Goal: Task Accomplishment & Management: Manage account settings

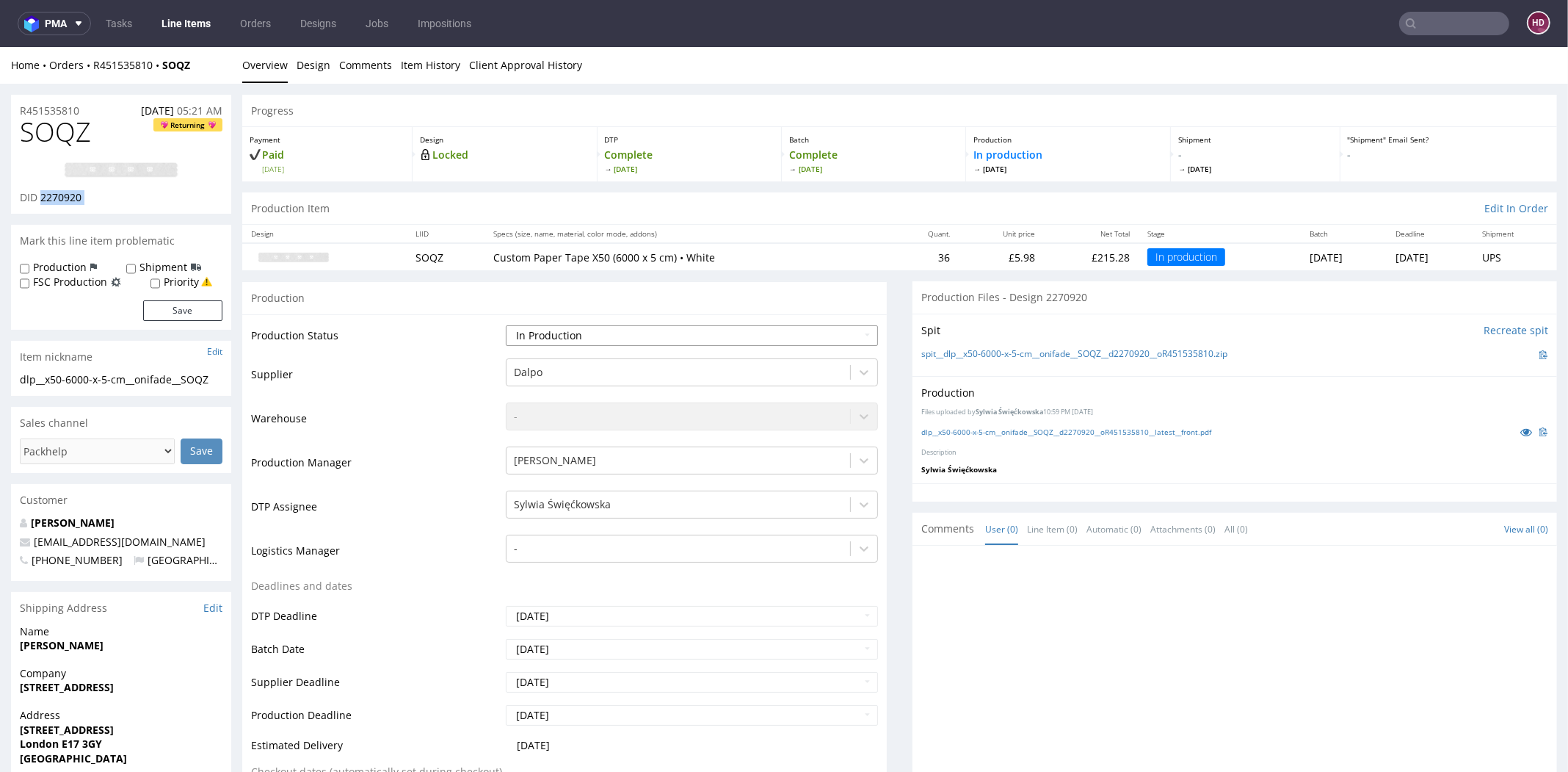
click at [596, 335] on select "Waiting for Artwork Waiting for Diecut Waiting for Mockup Waiting for DTP Waiti…" at bounding box center [692, 335] width 372 height 21
select select "dtp_in_process"
click at [506, 325] on select "Waiting for Artwork Waiting for Diecut Waiting for Mockup Waiting for DTP Waiti…" at bounding box center [692, 335] width 372 height 21
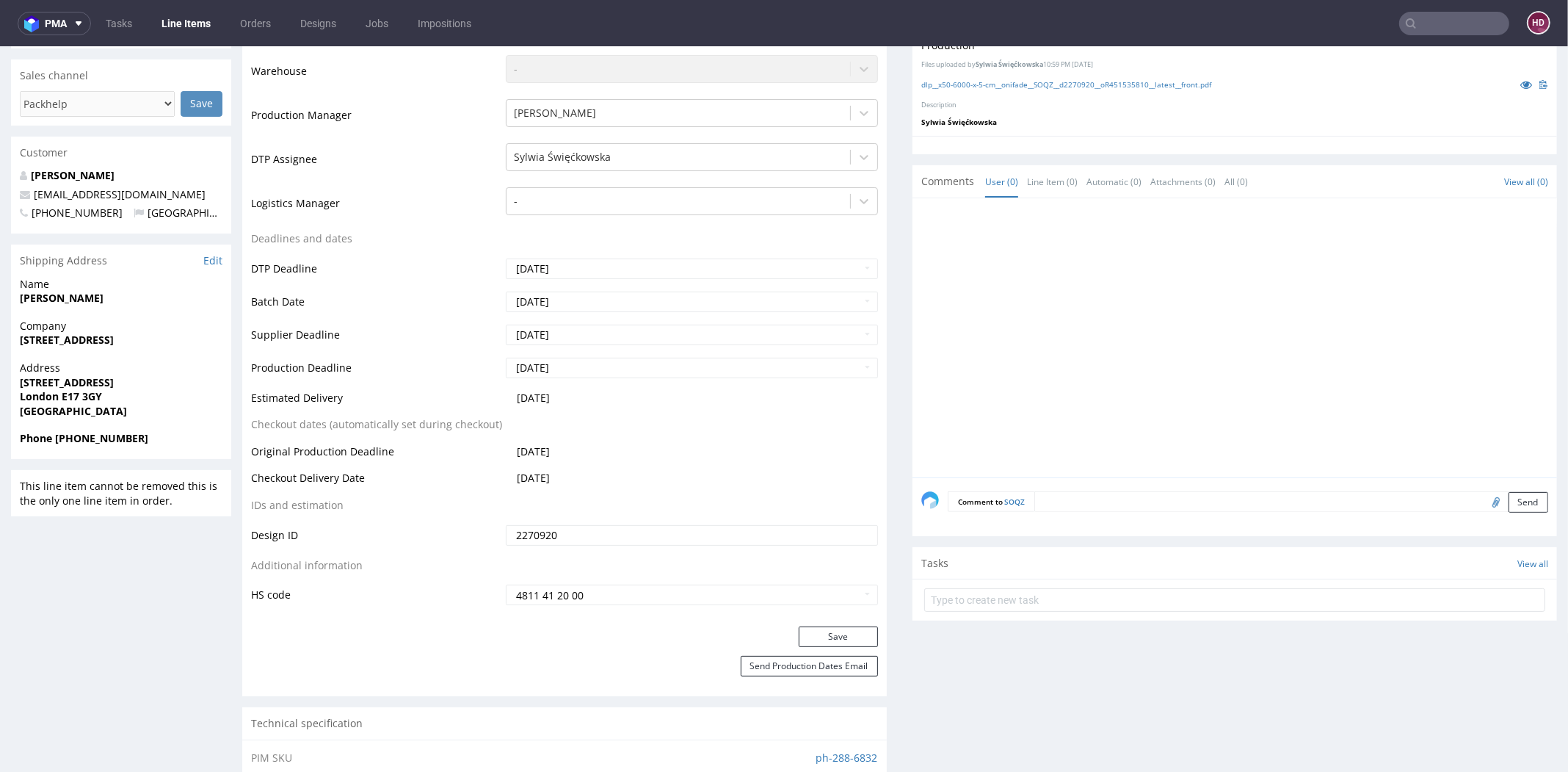
scroll to position [401, 0]
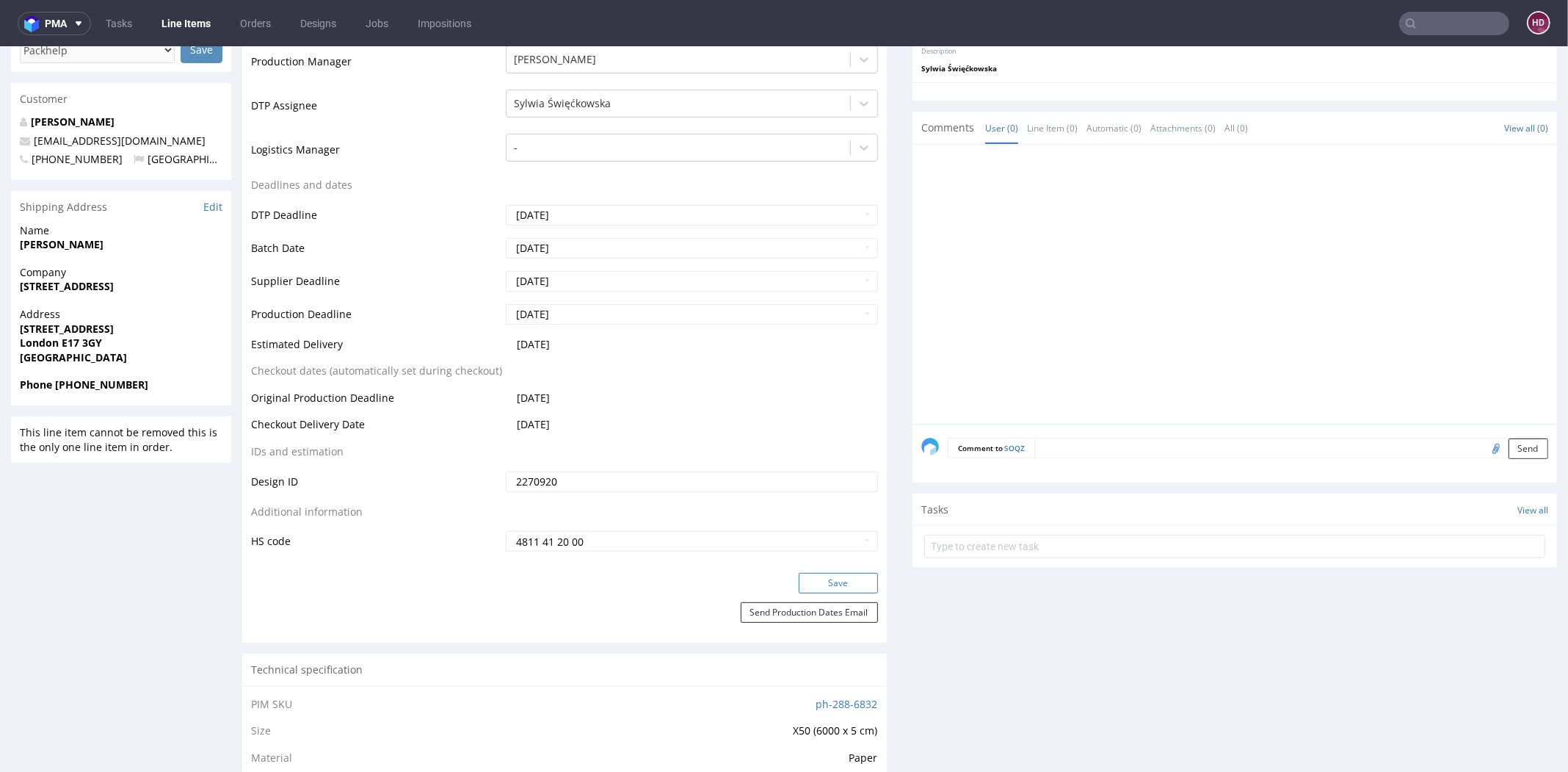
click at [824, 584] on button "Save" at bounding box center [838, 583] width 79 height 21
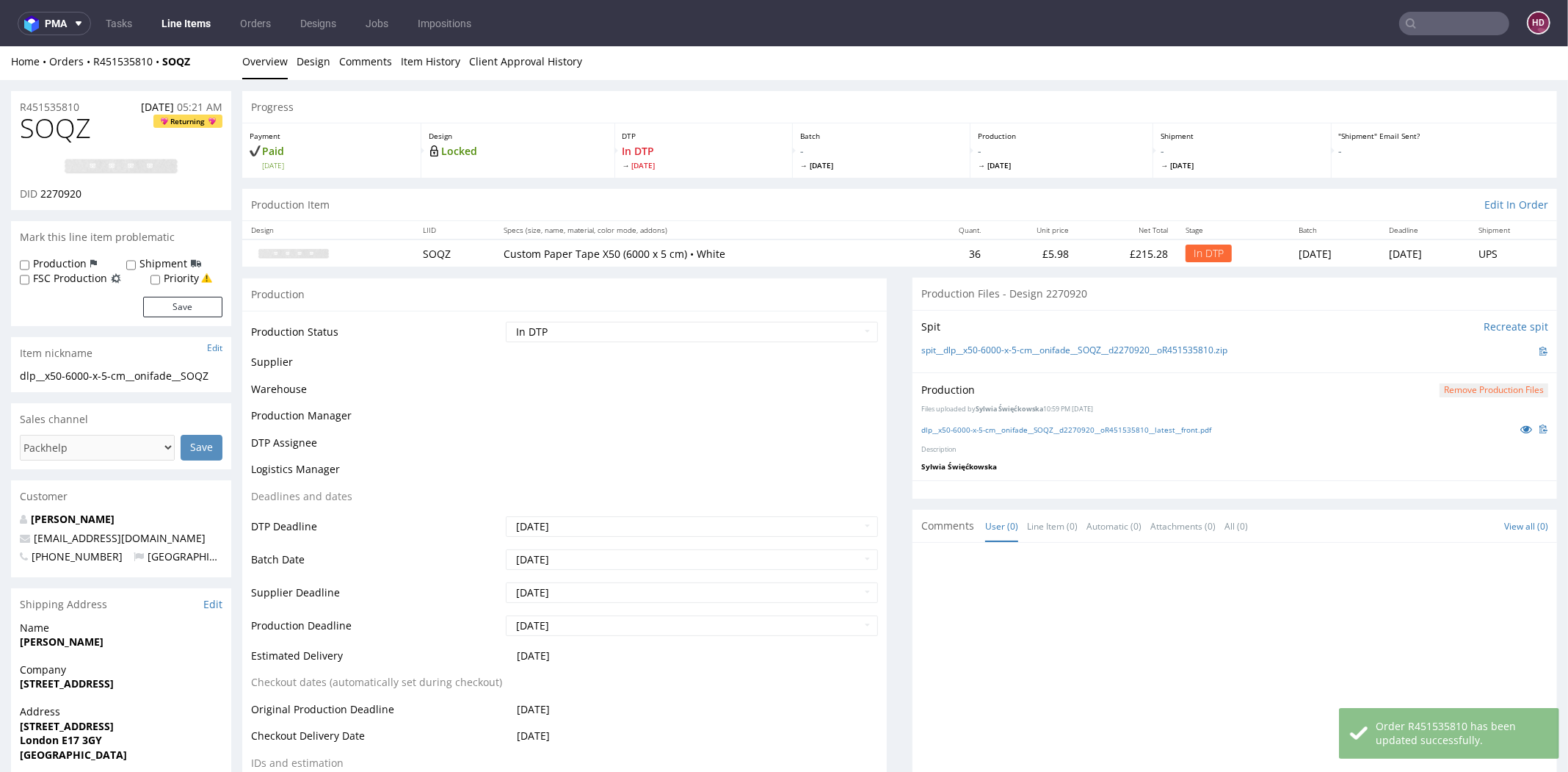
scroll to position [0, 0]
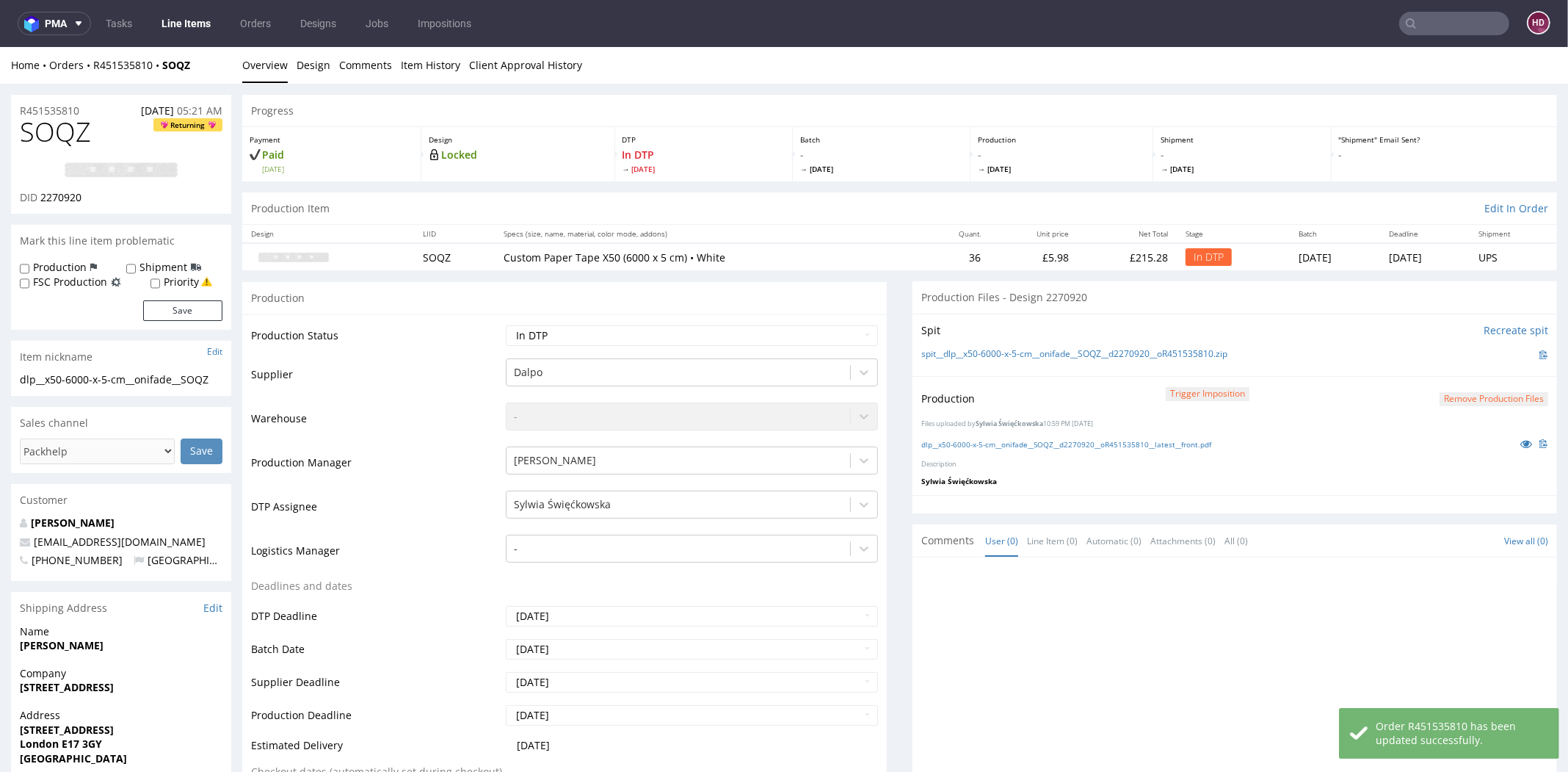
click at [105, 154] on link at bounding box center [120, 170] width 117 height 41
click at [129, 128] on h1 "SOQZ Returning" at bounding box center [121, 131] width 203 height 29
drag, startPoint x: 76, startPoint y: 134, endPoint x: -37, endPoint y: 135, distance: 113.1
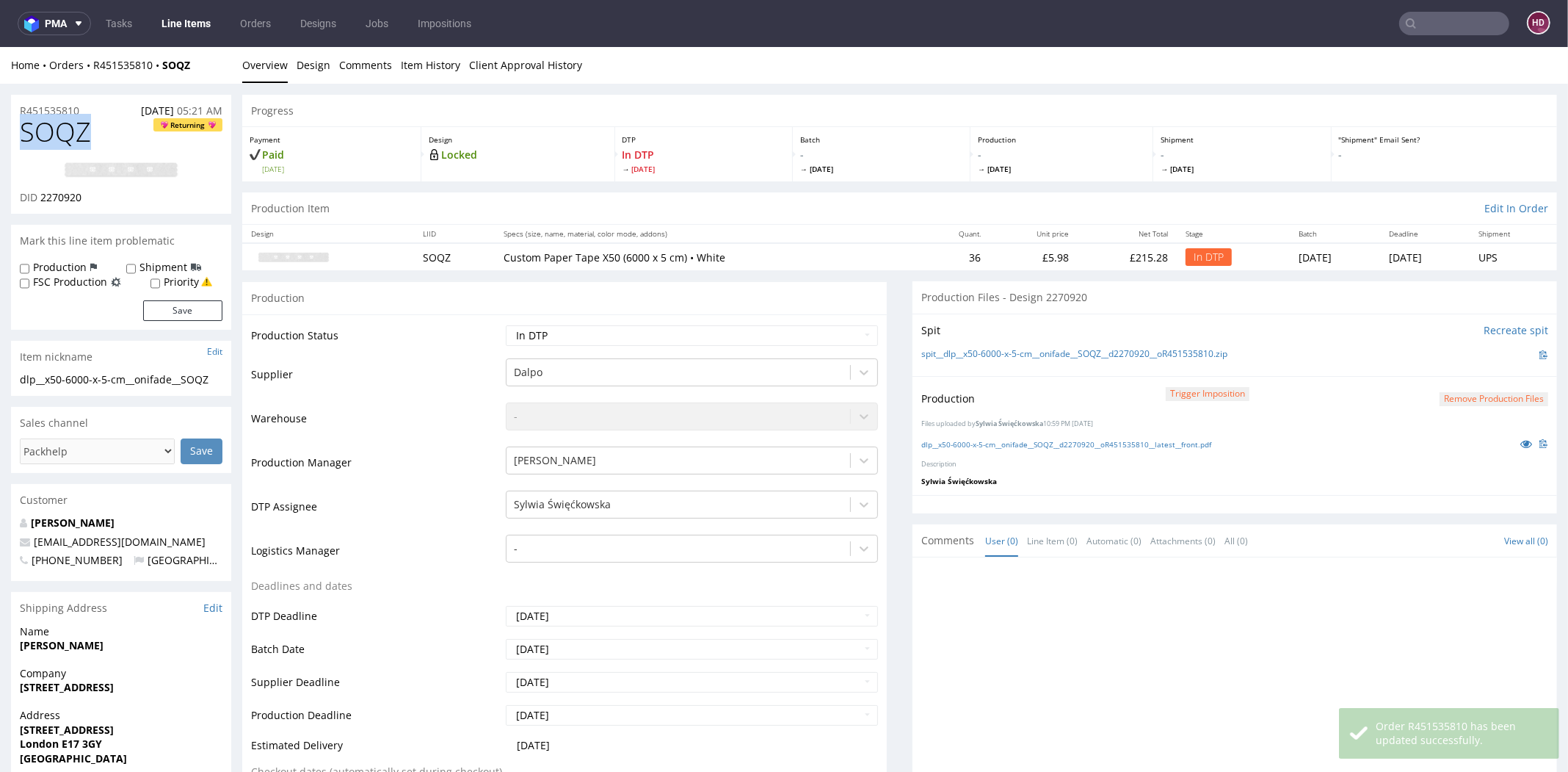
copy span "SOQZ"
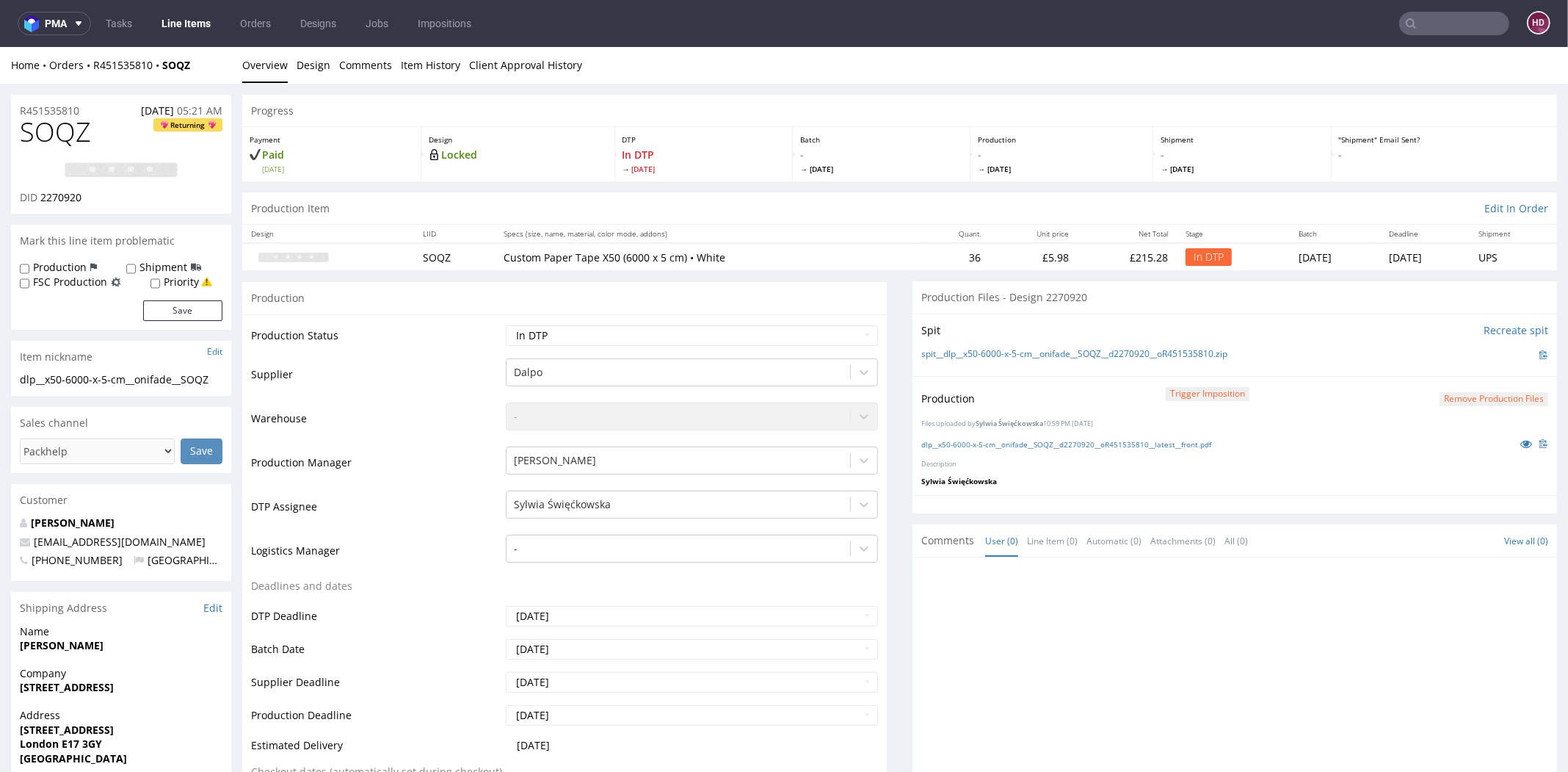
click at [1327, 438] on div "dlp__x50-6000-x-5-cm__onifade__SOQZ__d2270920__oR451535810__latest__front.pdf" at bounding box center [1234, 443] width 627 height 16
click at [1482, 399] on button "Remove production files" at bounding box center [1494, 399] width 109 height 14
click at [1462, 370] on link "Yes" at bounding box center [1443, 366] width 42 height 22
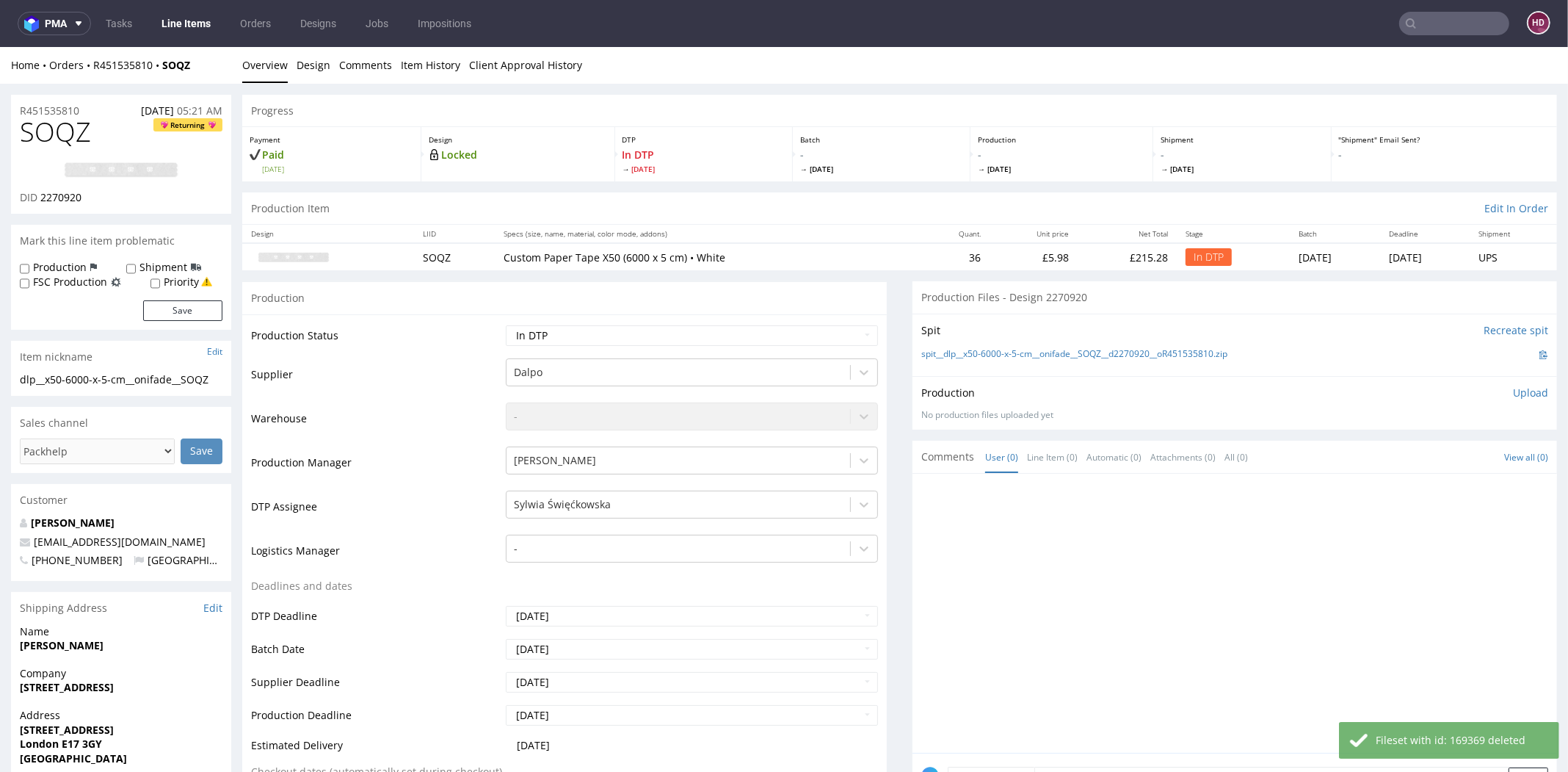
click at [1513, 391] on p "Upload" at bounding box center [1530, 392] width 35 height 15
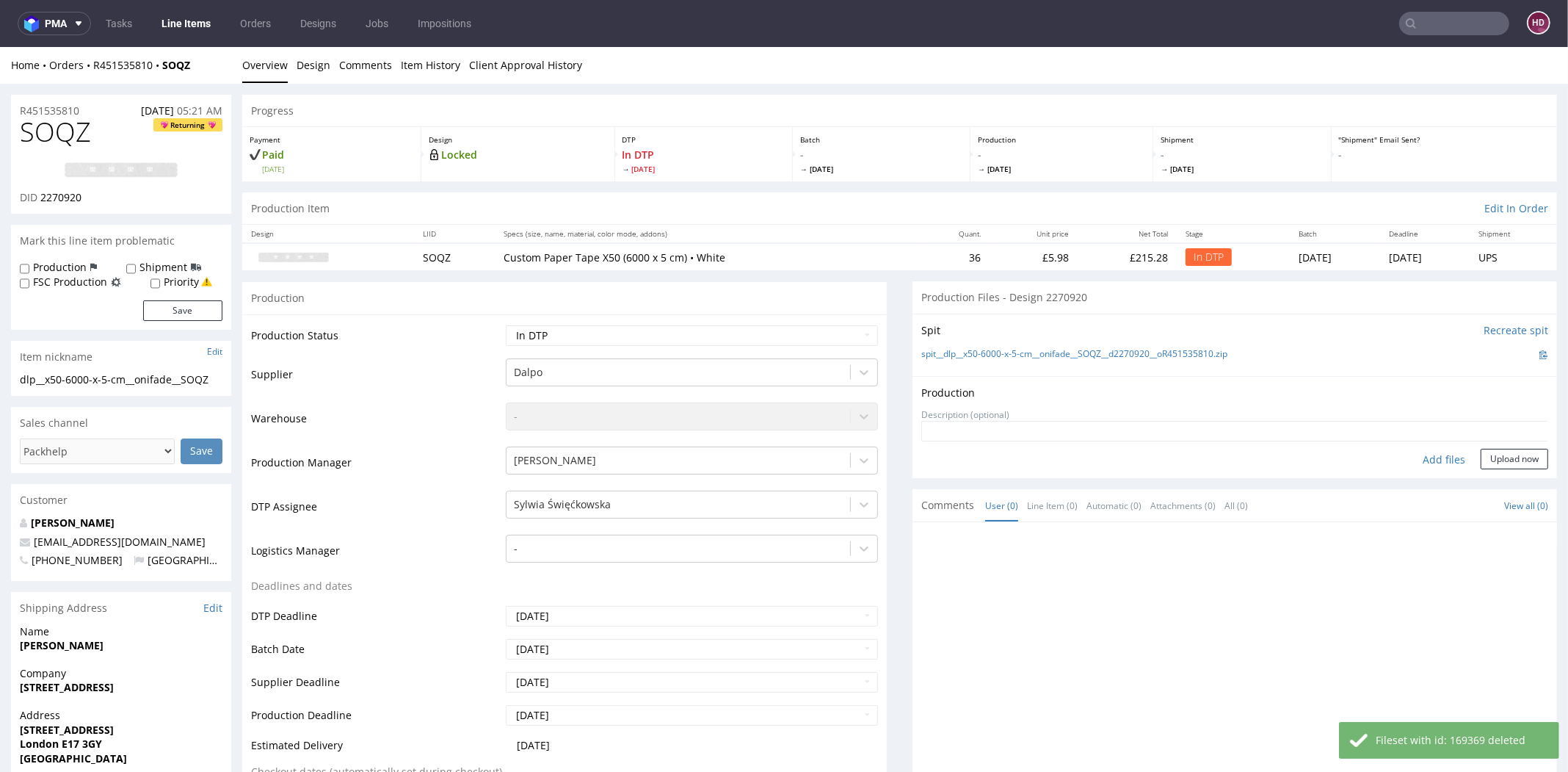
click at [1418, 460] on div "Add files" at bounding box center [1443, 460] width 73 height 22
type input "C:\fakepath\dlp__x50-6000-x-5-cm__onifade__SOQZ__d2270920__oR451535810.pdf"
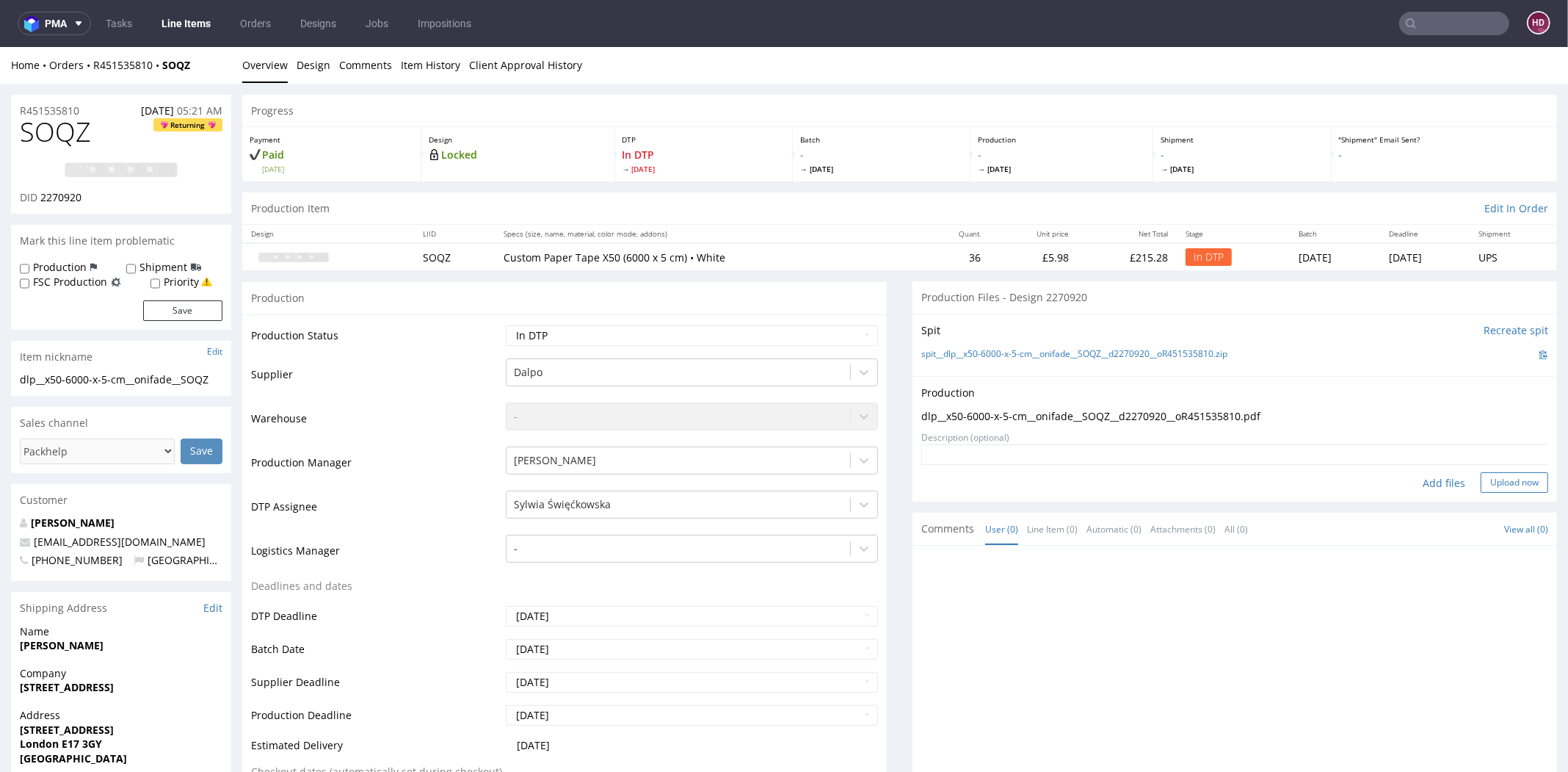
click at [1481, 487] on button "Upload now" at bounding box center [1515, 482] width 68 height 21
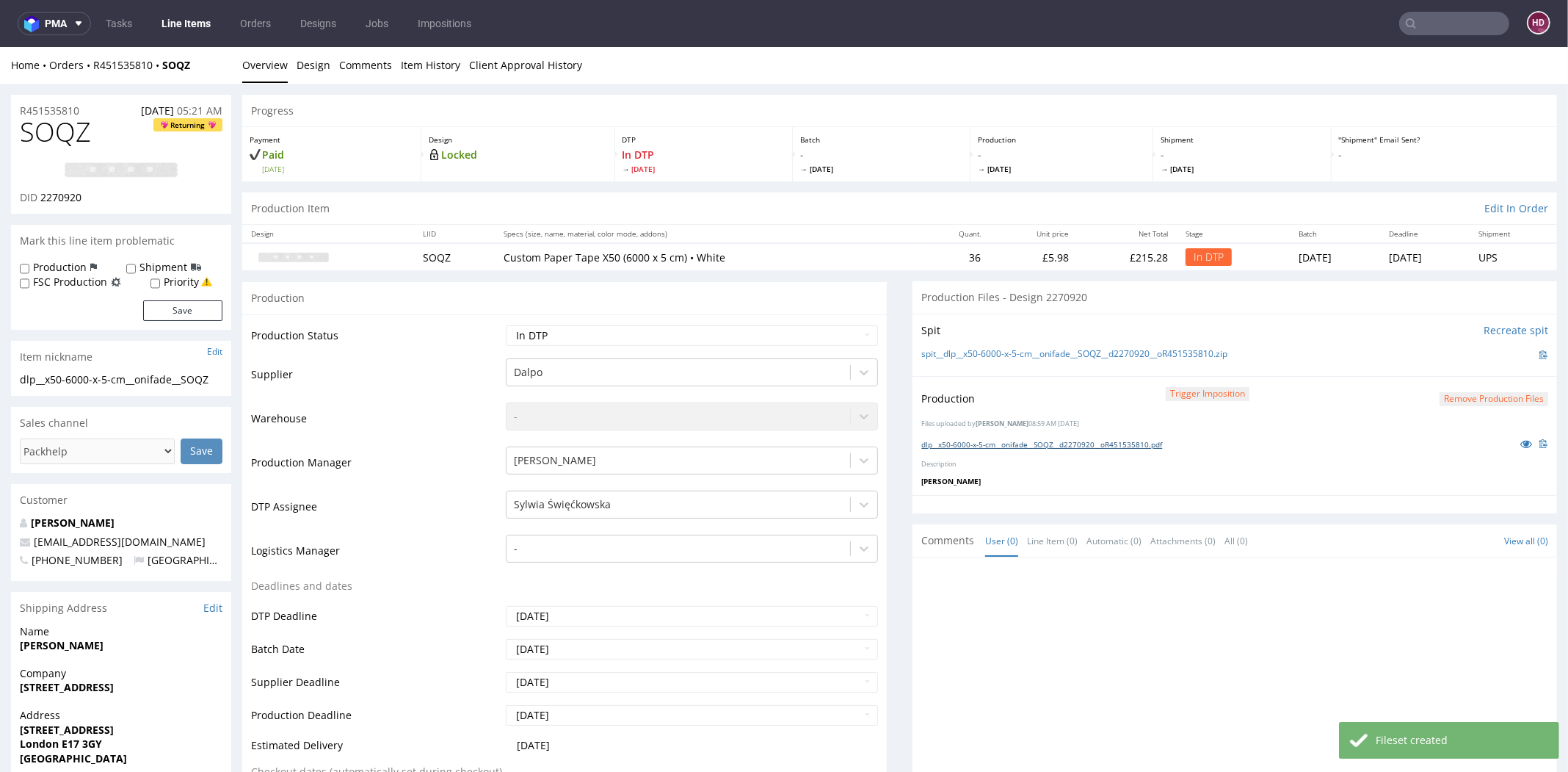
click at [1160, 441] on link "dlp__x50-6000-x-5-cm__onifade__SOQZ__d2270920__oR451535810.pdf" at bounding box center [1041, 444] width 241 height 10
click at [679, 329] on select "Waiting for Artwork Waiting for Diecut Waiting for Mockup Waiting for DTP Waiti…" at bounding box center [692, 335] width 372 height 21
select select "dtp_ca_needed"
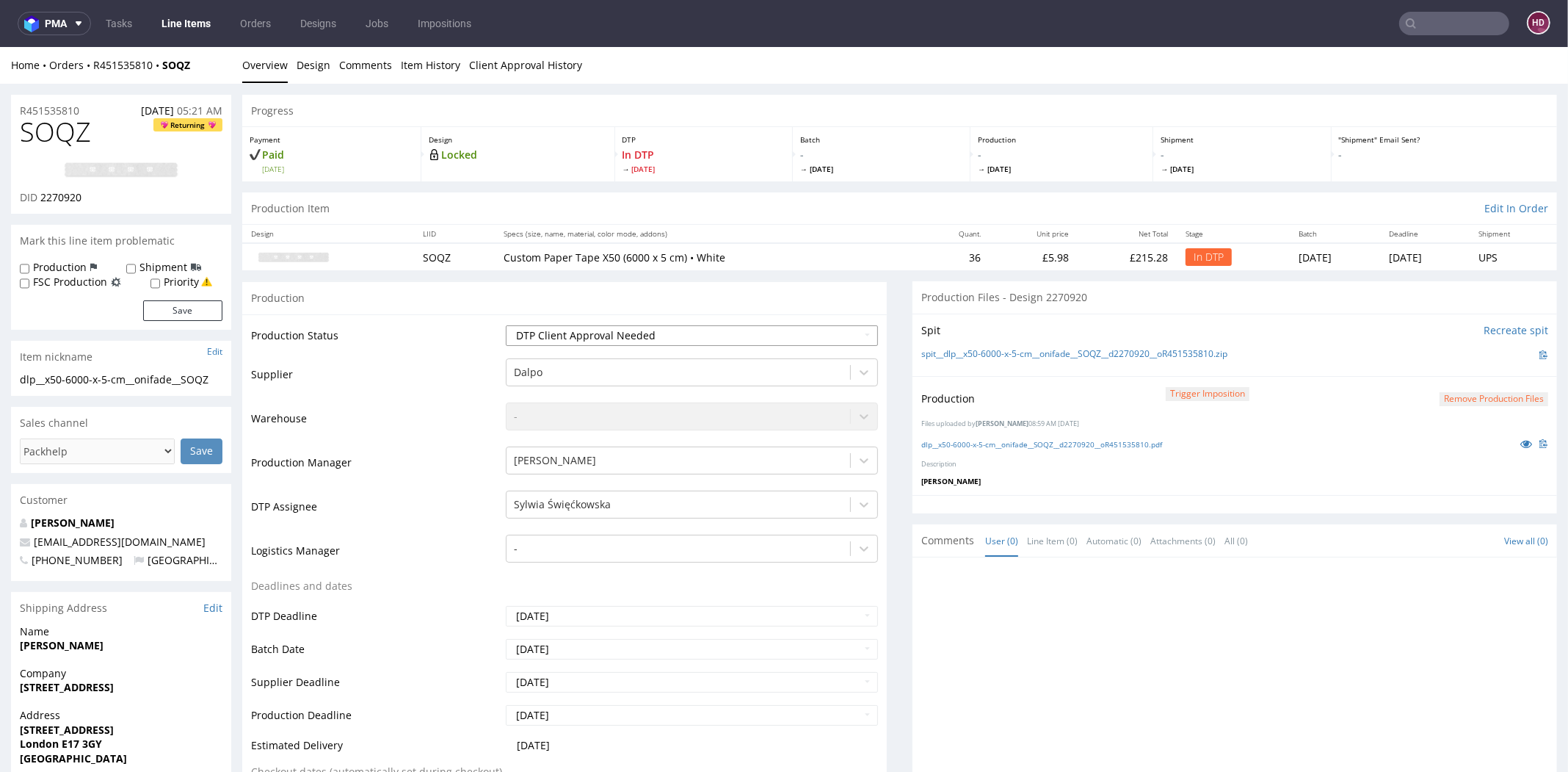
click at [506, 325] on select "Waiting for Artwork Waiting for Diecut Waiting for Mockup Waiting for DTP Waiti…" at bounding box center [692, 335] width 372 height 21
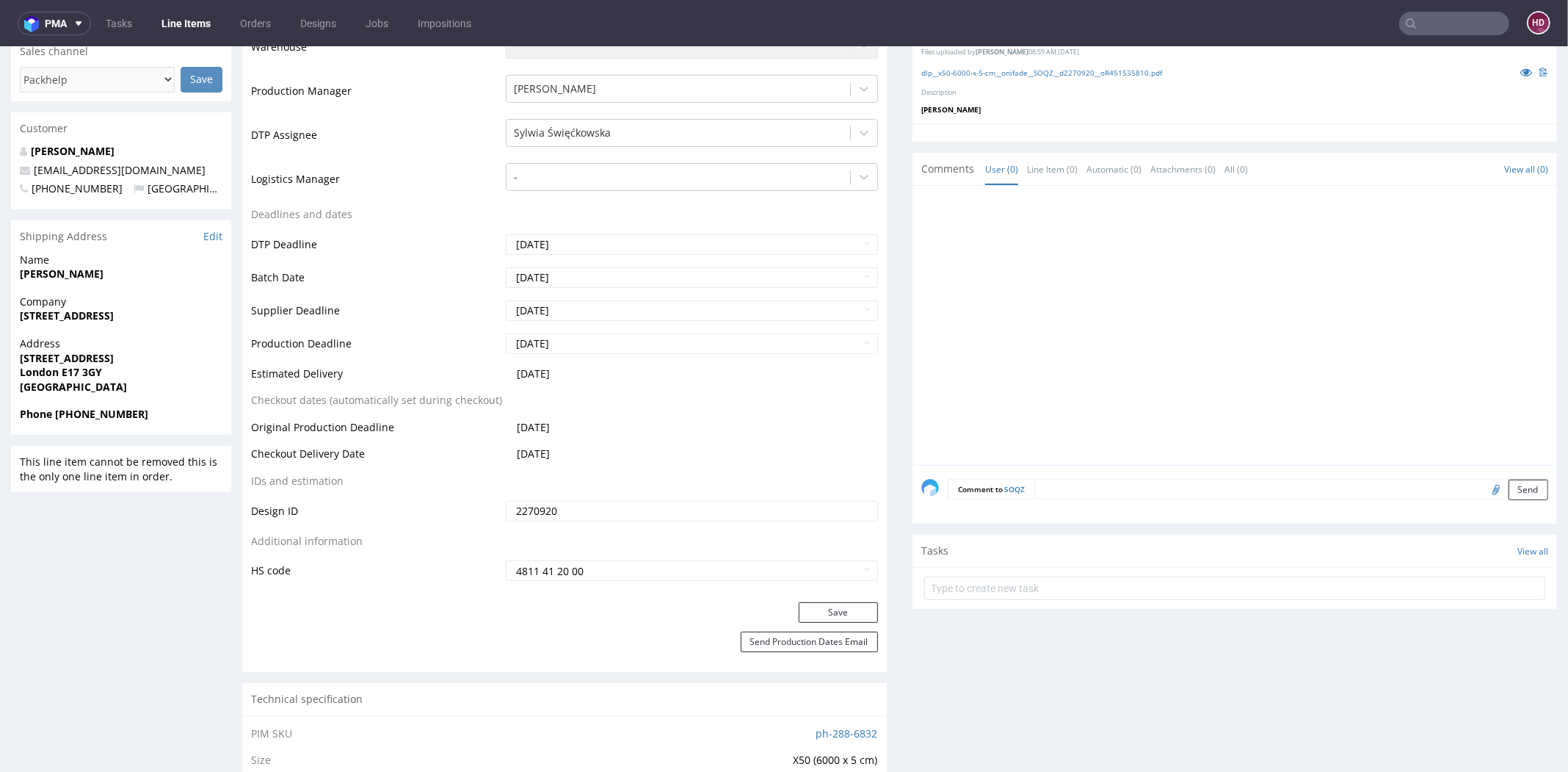
scroll to position [369, 0]
click at [800, 623] on button "Save" at bounding box center [838, 614] width 79 height 21
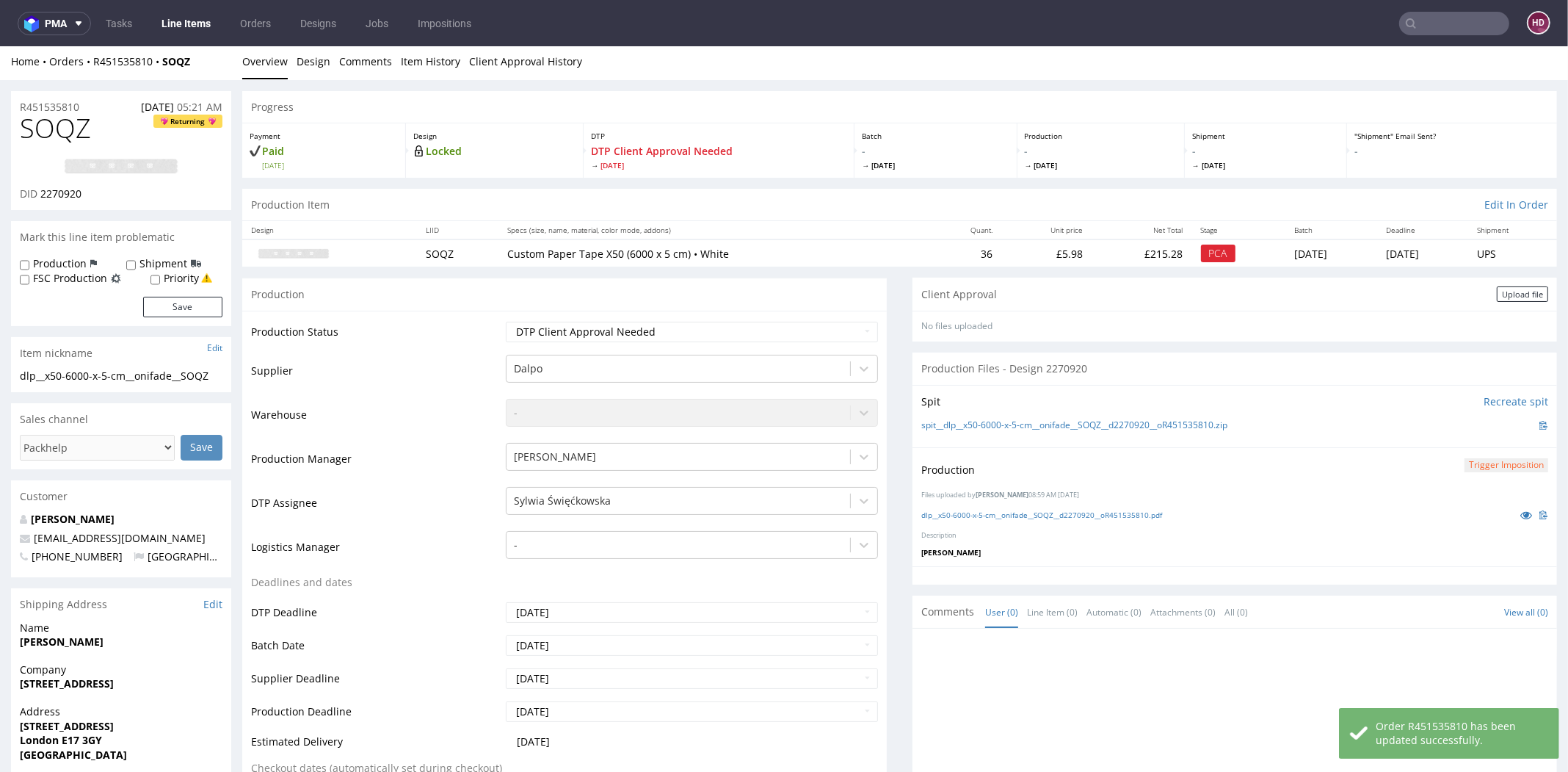
scroll to position [0, 0]
click at [91, 142] on h1 "SOQZ Returning" at bounding box center [121, 131] width 203 height 29
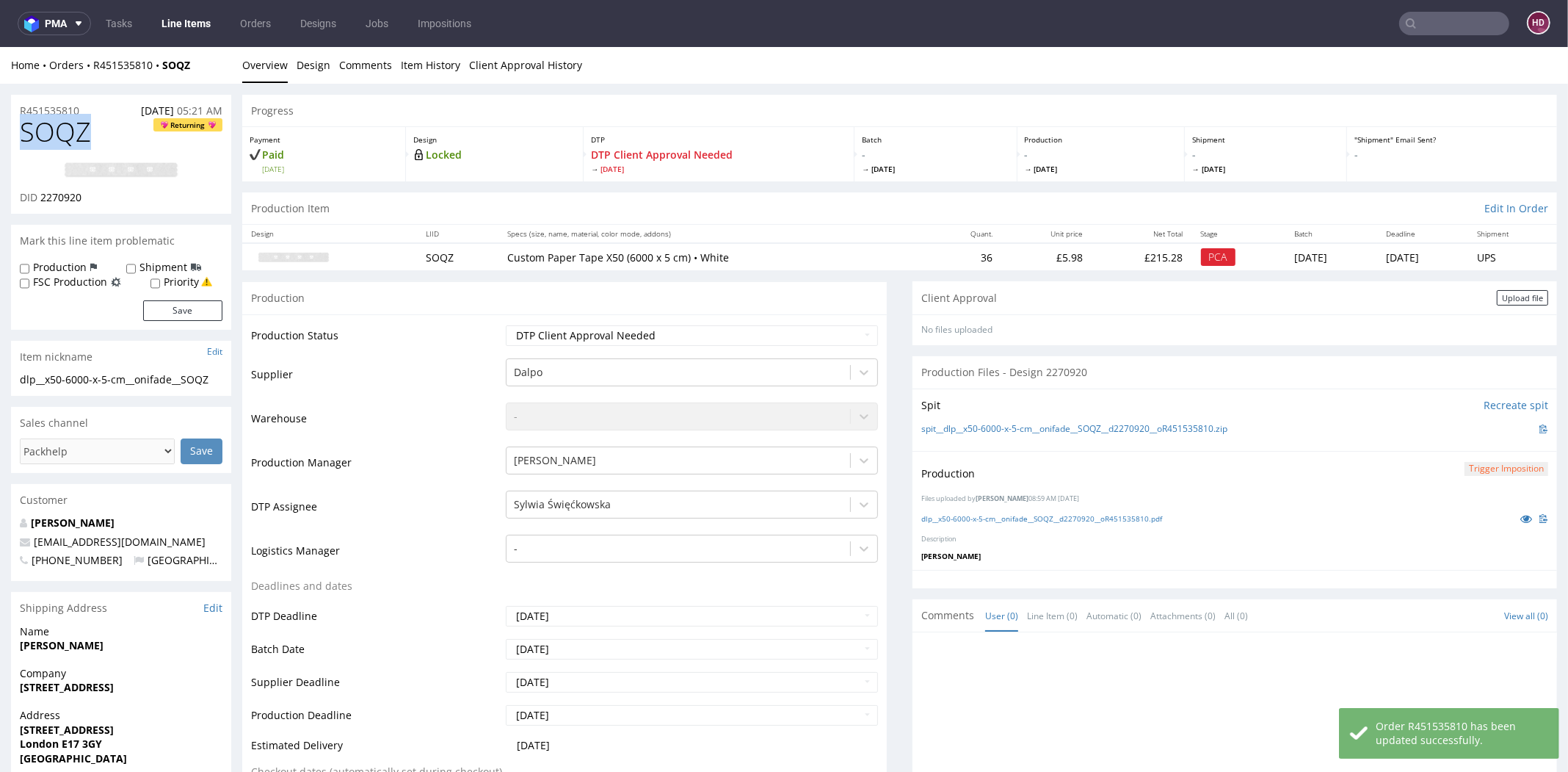
drag, startPoint x: 95, startPoint y: 136, endPoint x: 8, endPoint y: 136, distance: 86.6
copy span "SOQZ"
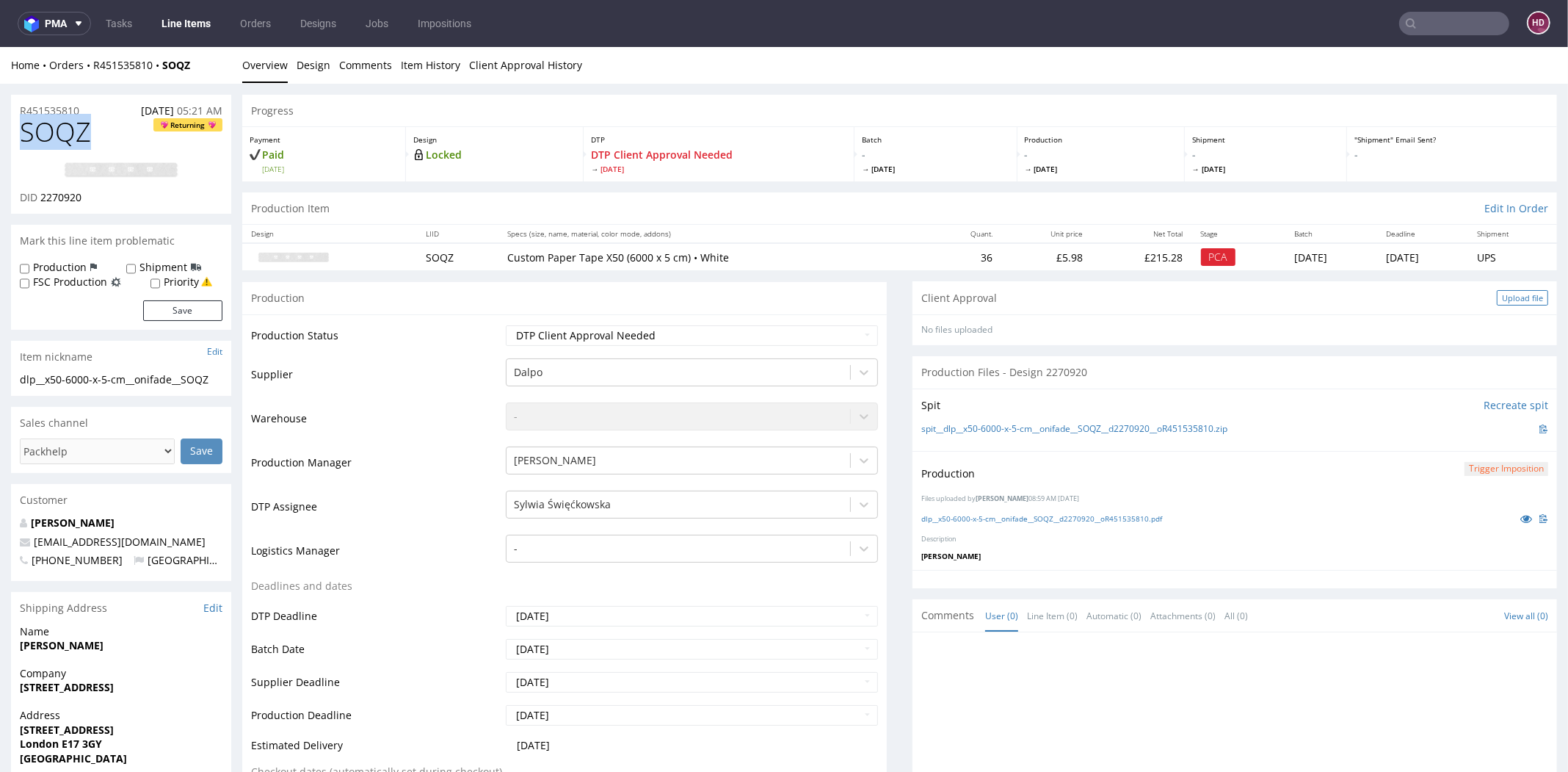
click at [1497, 297] on div "Upload file" at bounding box center [1522, 297] width 51 height 15
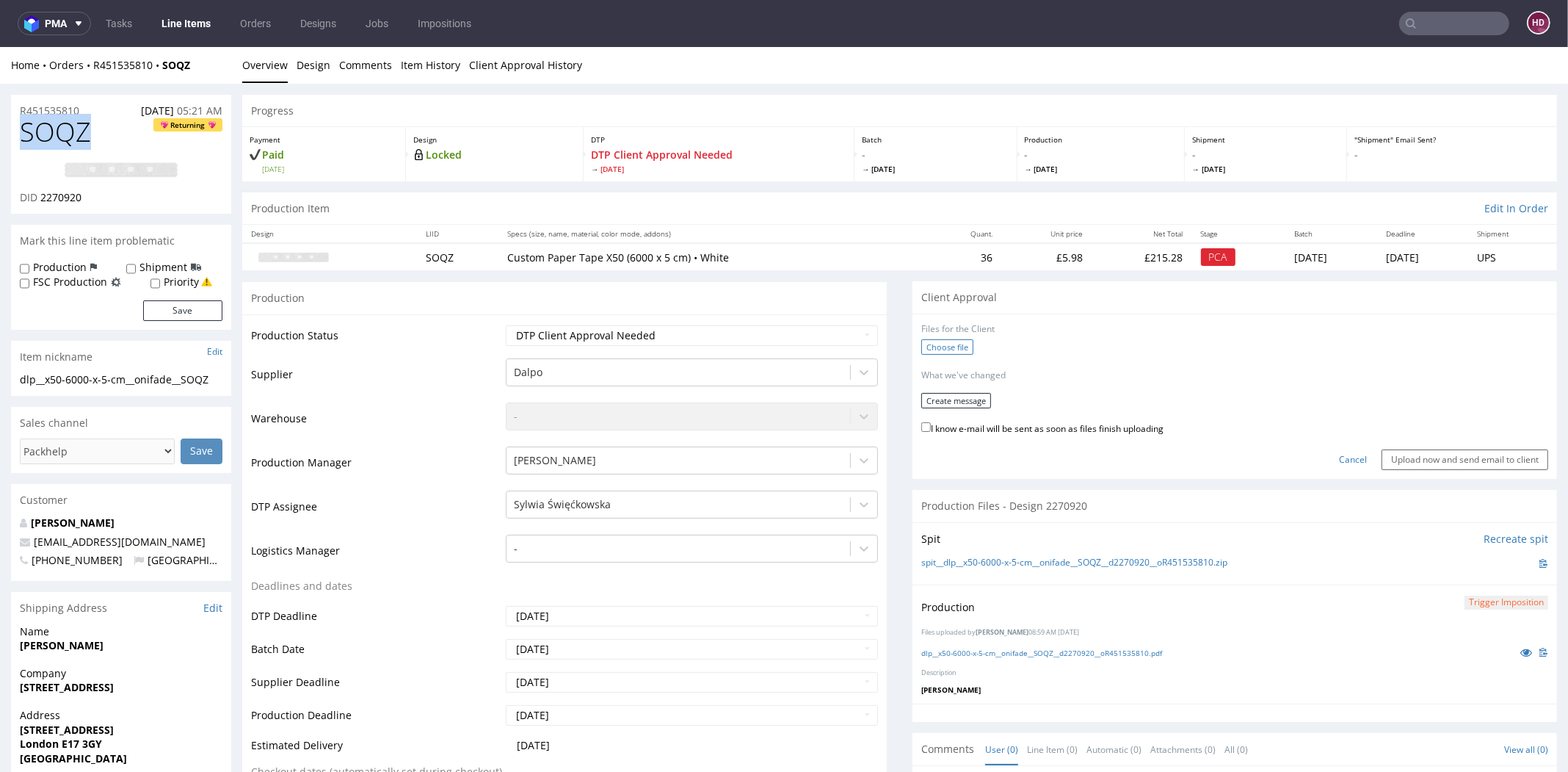
click at [939, 349] on label "Choose file" at bounding box center [947, 346] width 52 height 15
click at [0, 47] on input "Choose file" at bounding box center [0, 47] width 0 height 0
click at [951, 396] on button "Create message" at bounding box center [956, 395] width 70 height 15
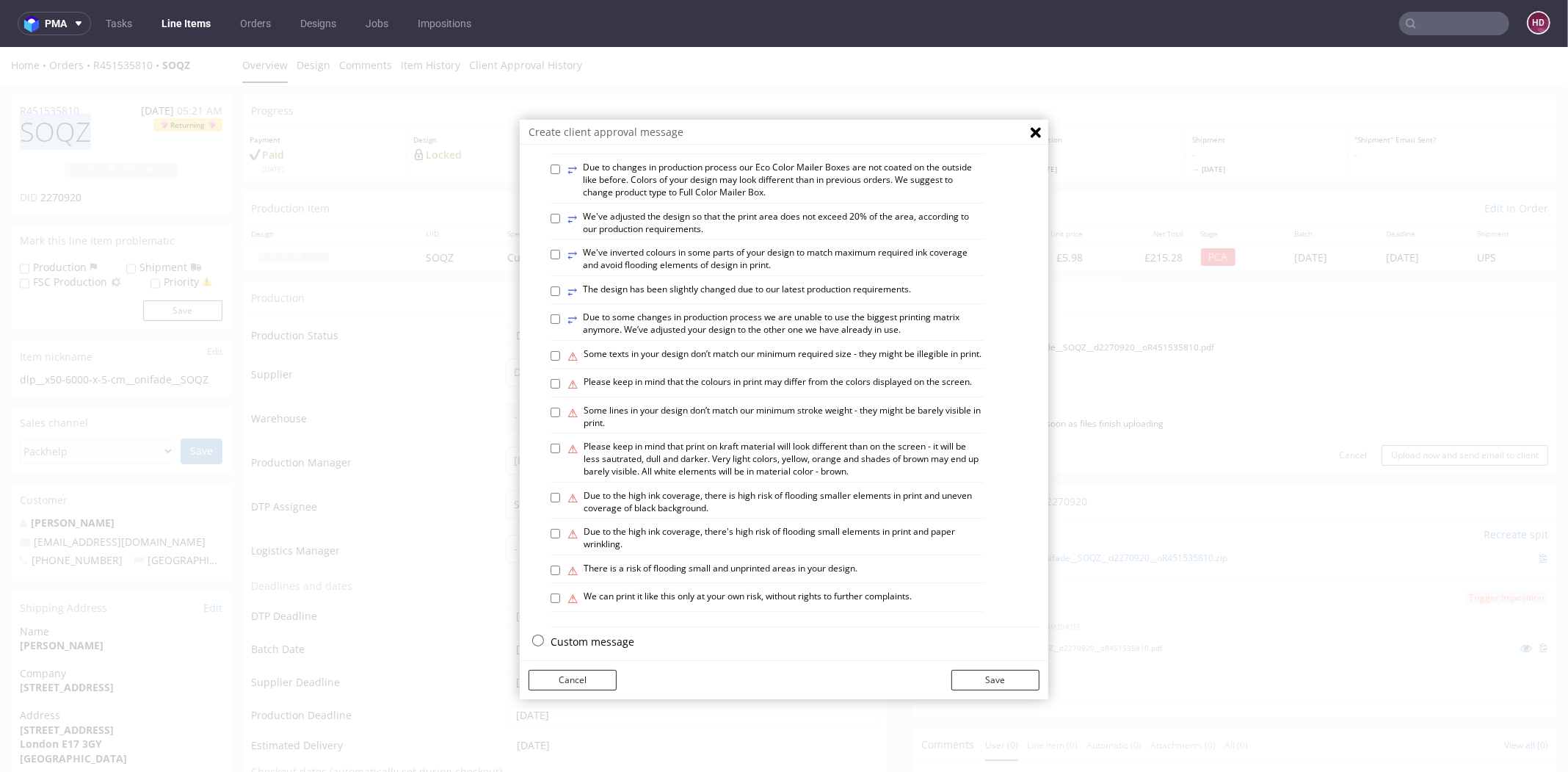
scroll to position [766, 0]
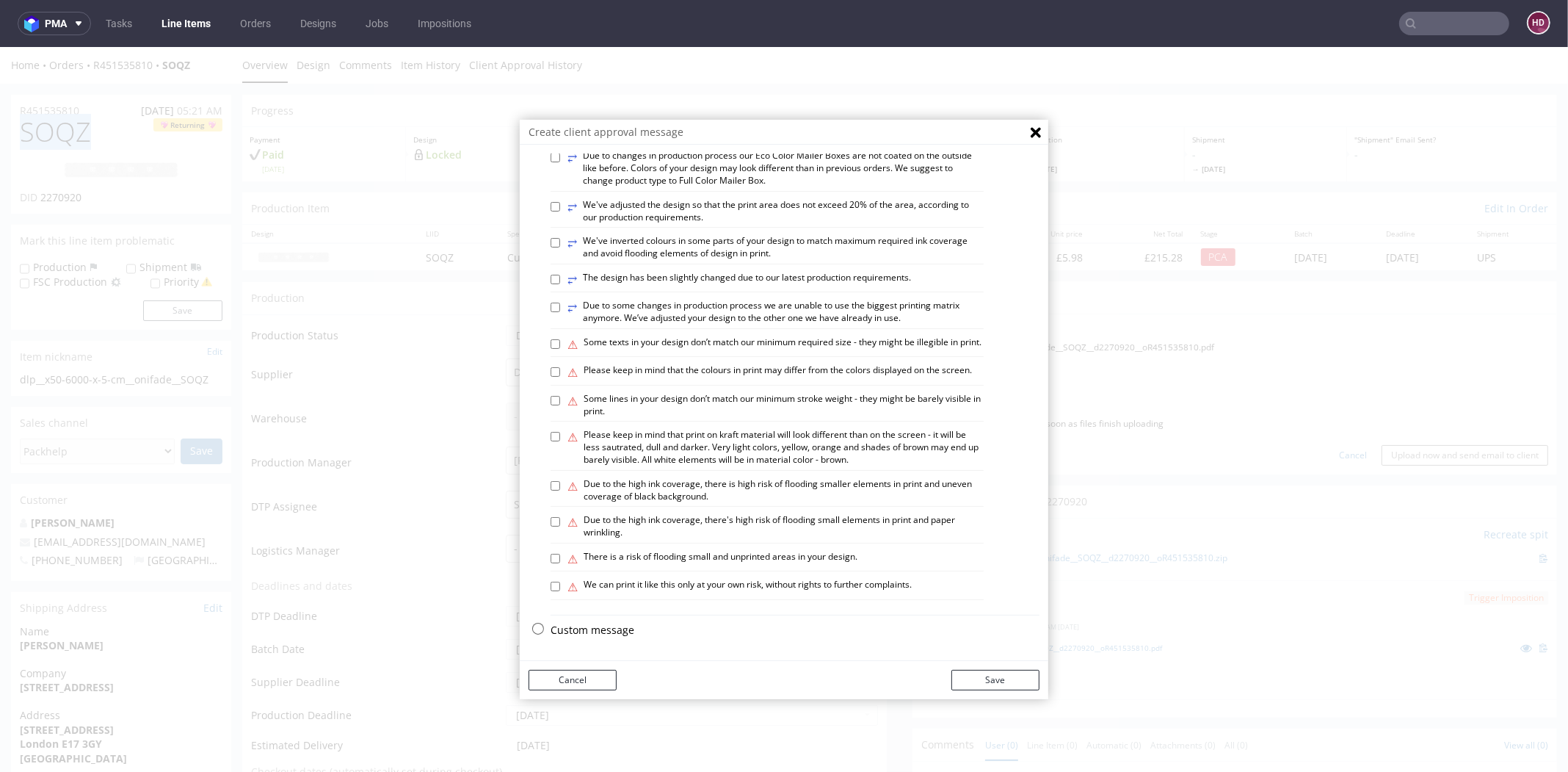
click at [589, 629] on p "Custom message" at bounding box center [795, 630] width 489 height 15
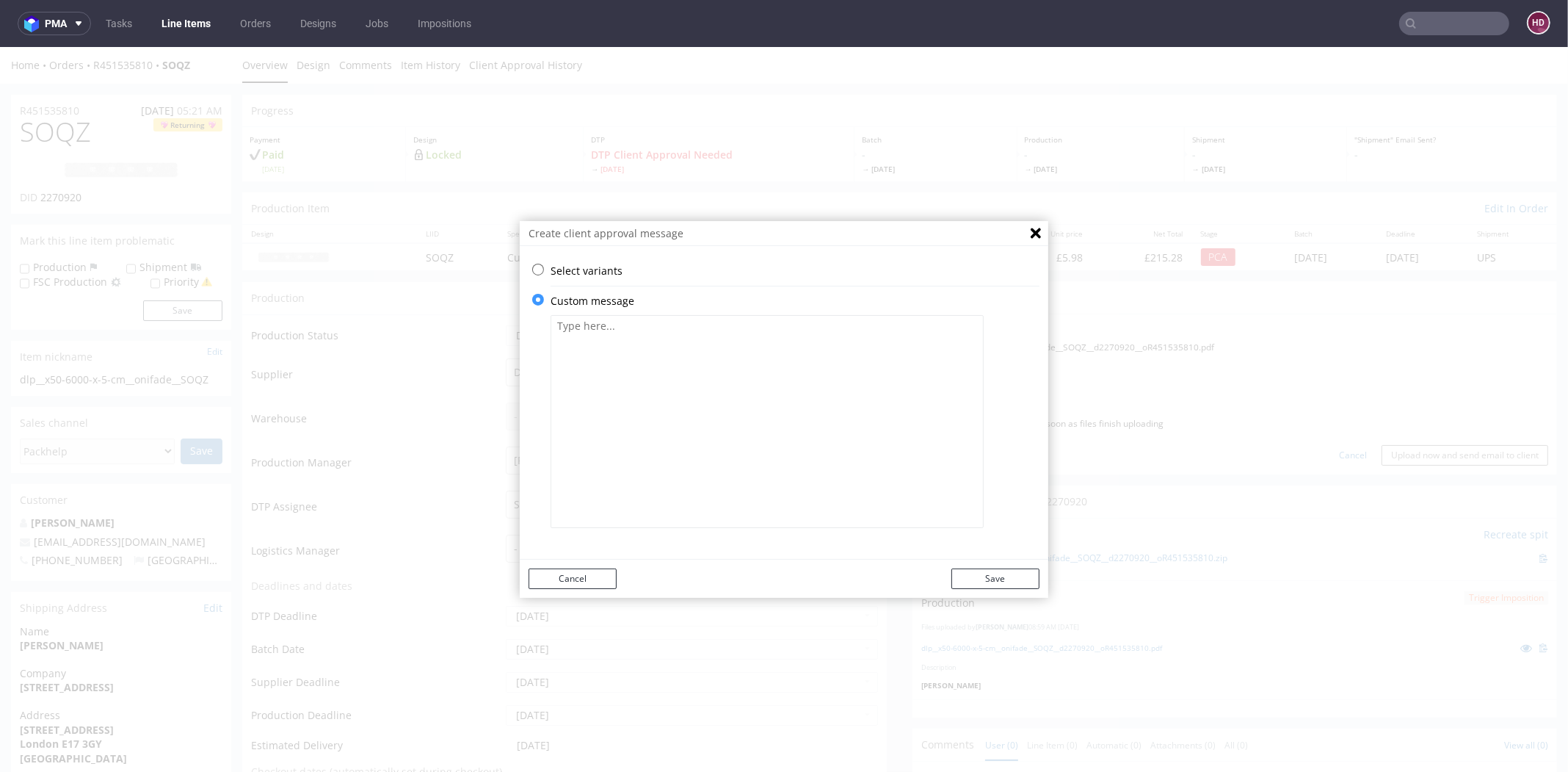
scroll to position [0, 0]
click at [667, 455] on textarea at bounding box center [767, 421] width 433 height 213
paste textarea "In the preview, the print on the white tape is not visible. In this case, the p…"
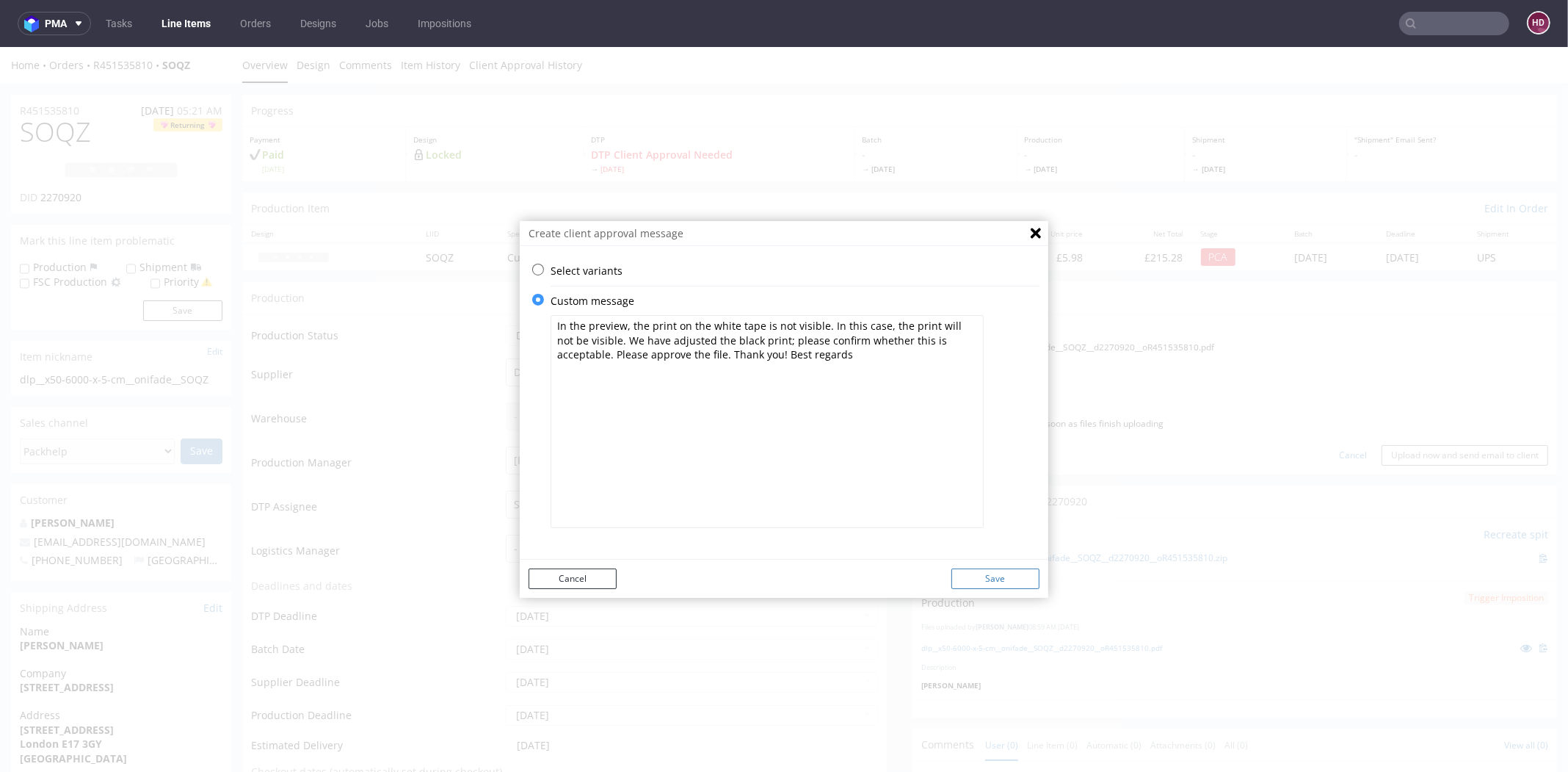
type textarea "In the preview, the print on the white tape is not visible. In this case, the p…"
click at [1020, 582] on button "Save" at bounding box center [995, 578] width 88 height 21
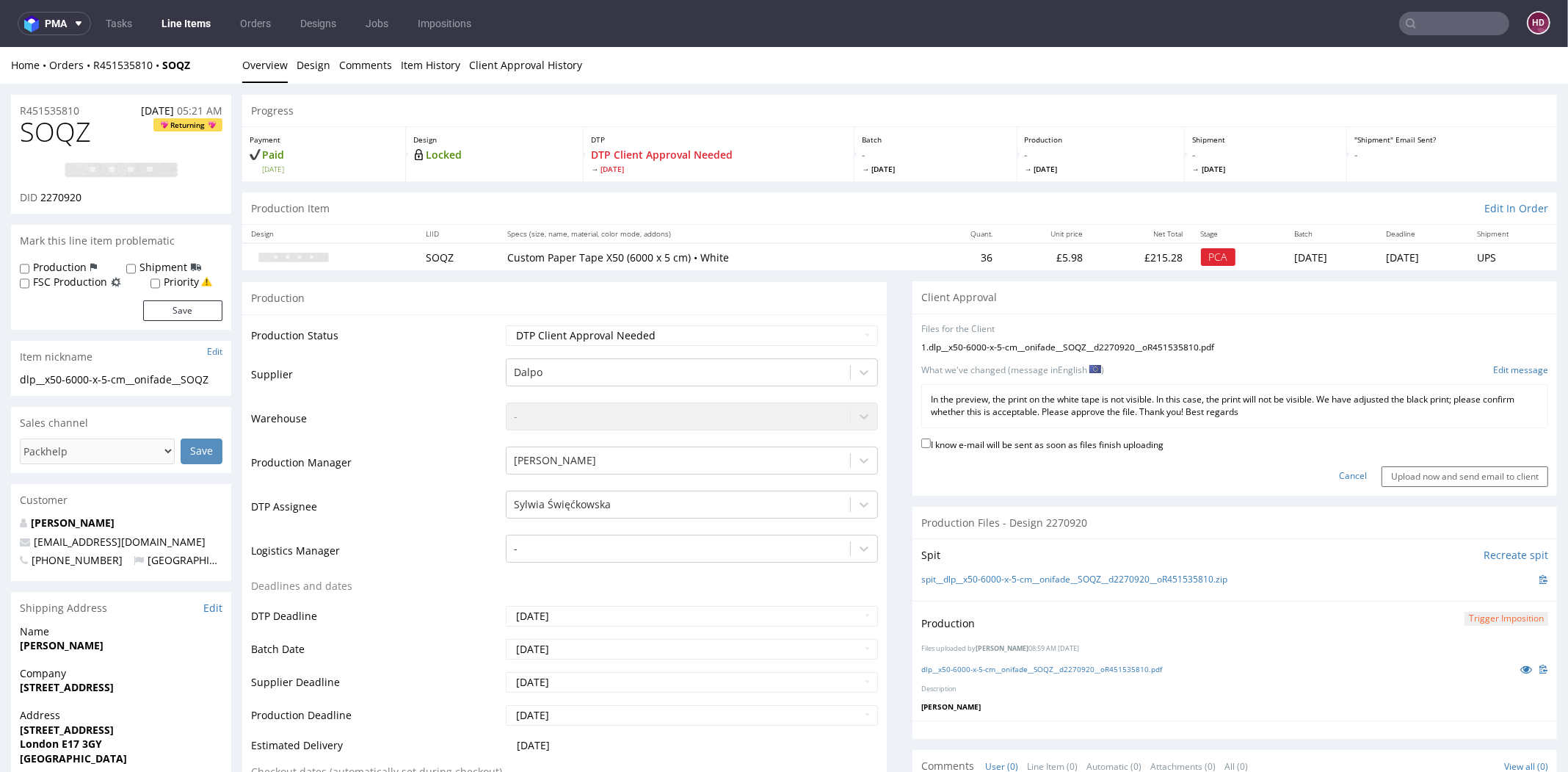
click at [953, 443] on label "I know e-mail will be sent as soon as files finish uploading" at bounding box center [1042, 443] width 242 height 16
click at [931, 443] on input "I know e-mail will be sent as soon as files finish uploading" at bounding box center [926, 443] width 10 height 10
checkbox input "true"
click at [1382, 470] on input "Upload now and send email to client" at bounding box center [1465, 476] width 167 height 21
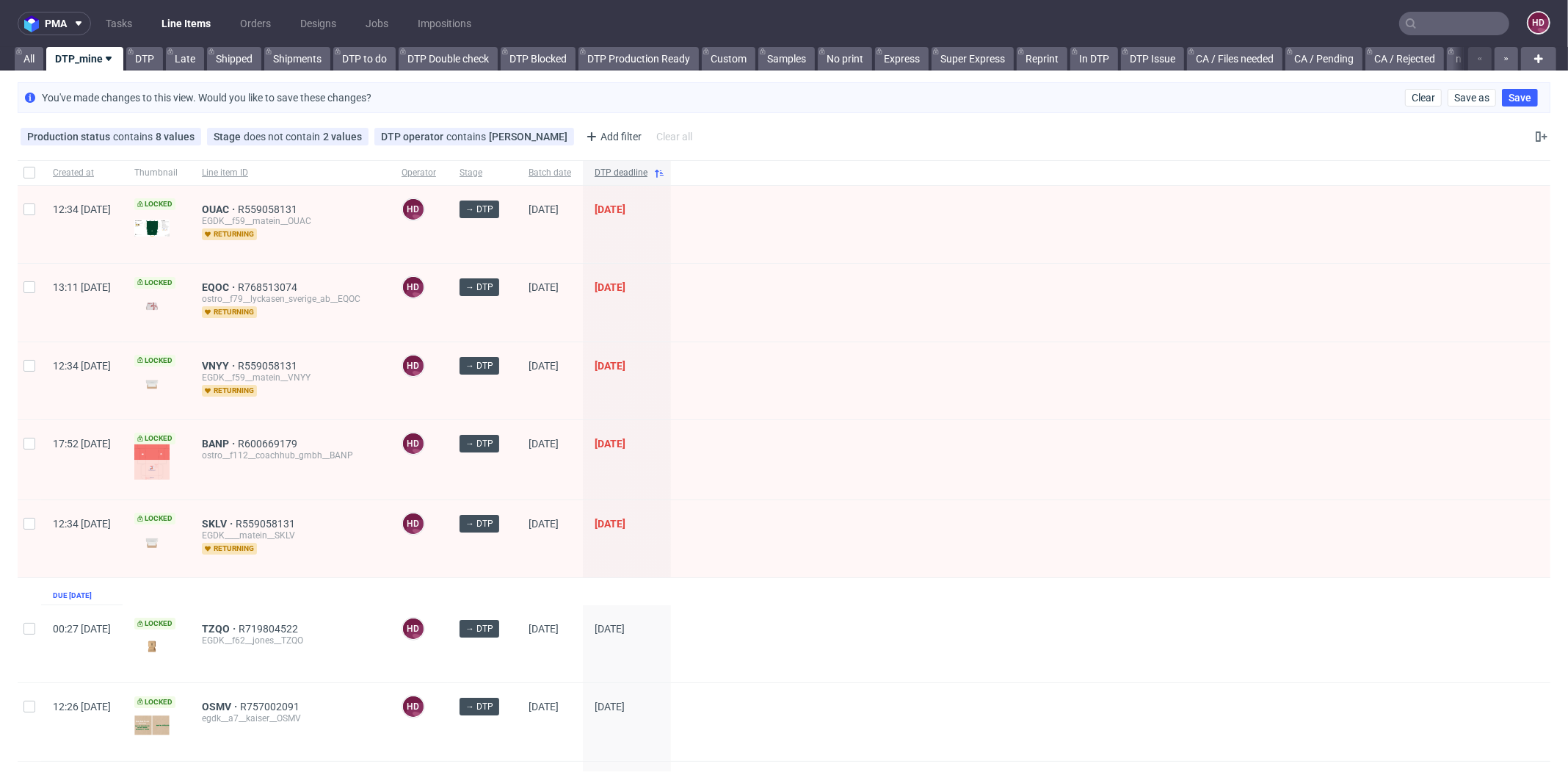
click at [671, 164] on div "DTP deadline" at bounding box center [627, 172] width 88 height 25
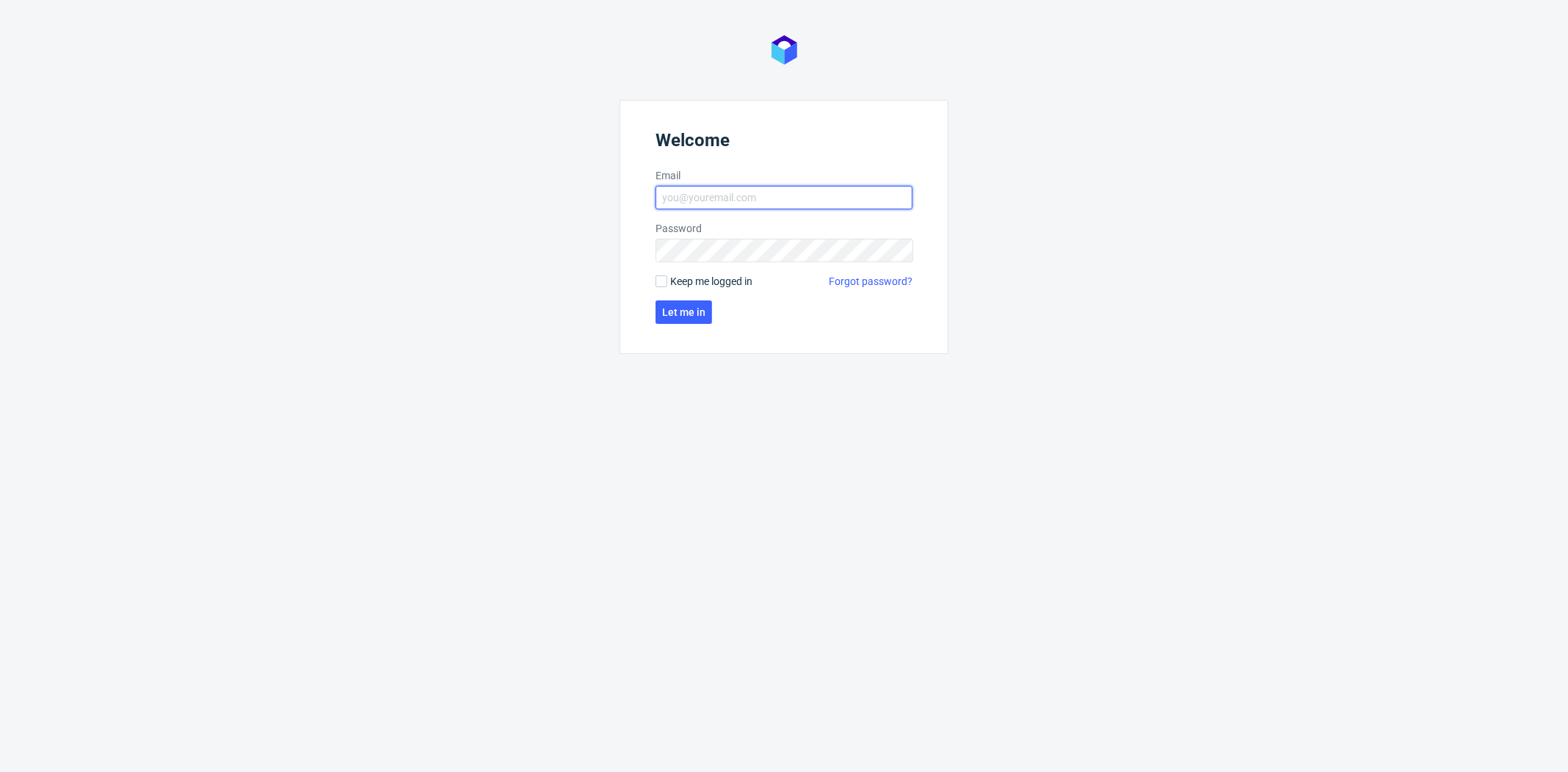
click at [808, 202] on input "Email" at bounding box center [784, 197] width 257 height 23
type input "dominika.hapka@packhelp.com"
click button "Let me in" at bounding box center [684, 311] width 57 height 23
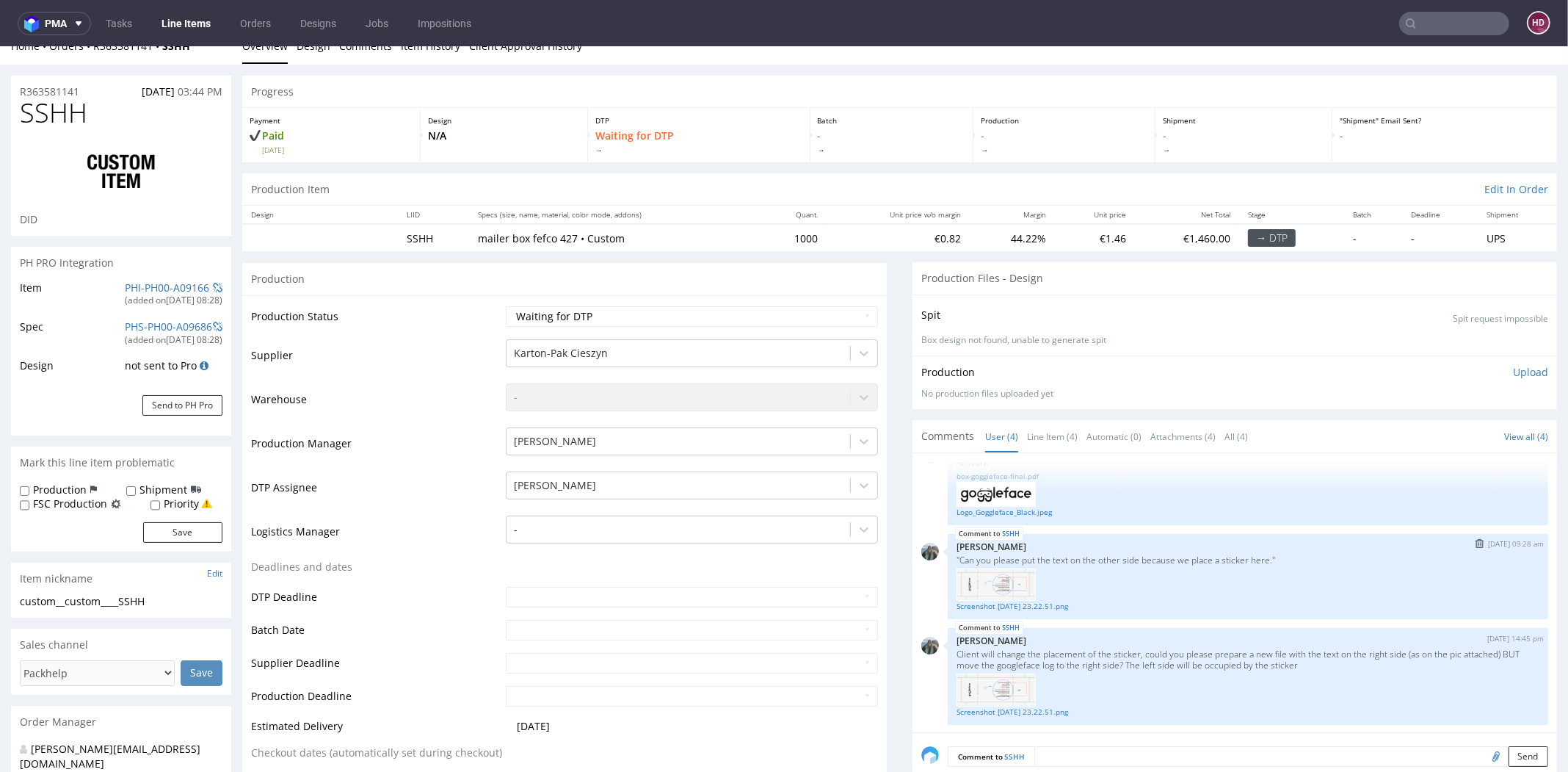
scroll to position [23, 0]
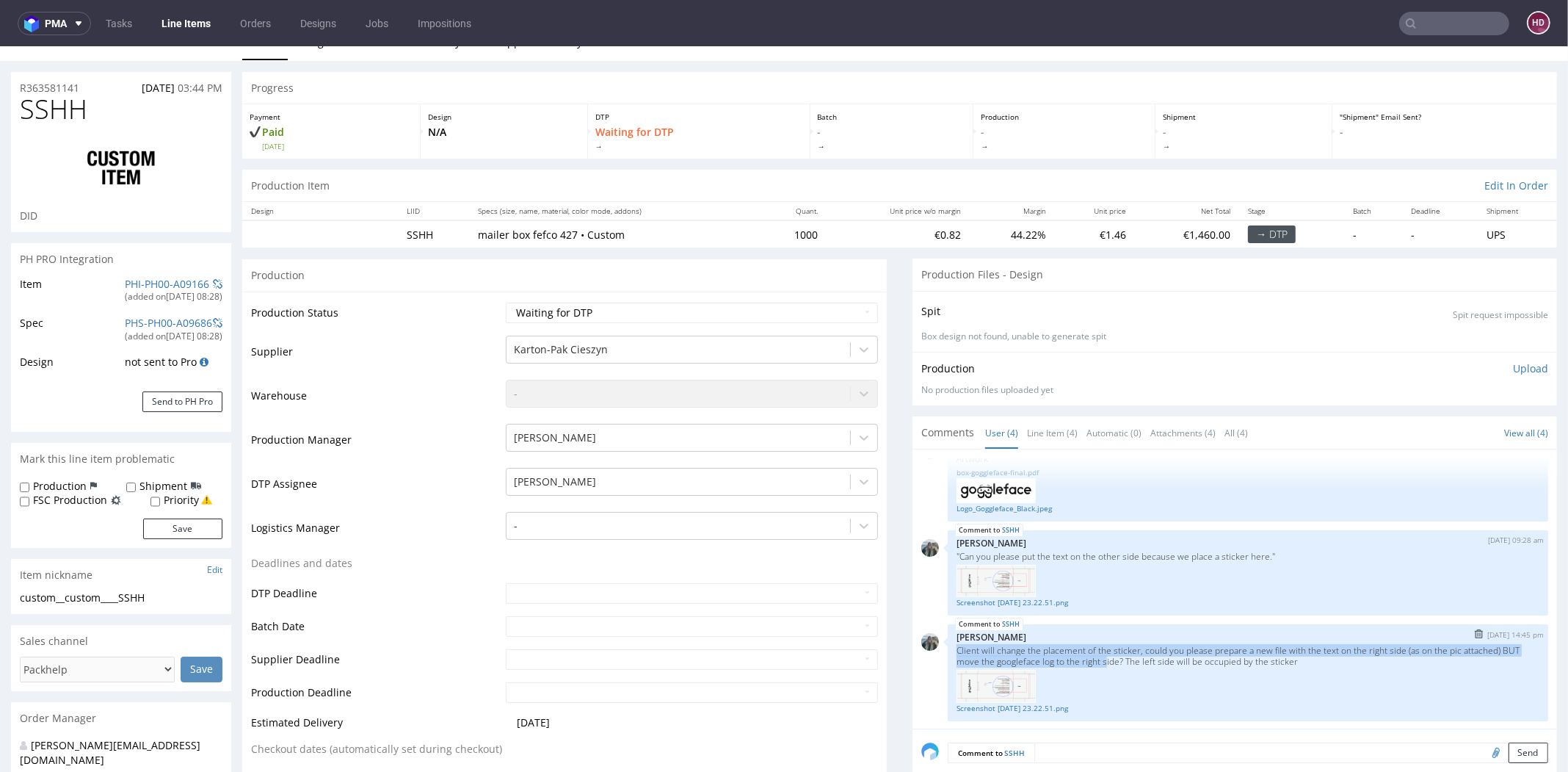
drag, startPoint x: 945, startPoint y: 647, endPoint x: 1162, endPoint y: 654, distance: 217.4
click at [1162, 654] on p "Client will change the placement of the sticker, could you please prepare a new…" at bounding box center [1248, 656] width 583 height 22
click at [731, 310] on select "Waiting for Artwork Waiting for Diecut Waiting for Mockup Waiting for DTP Waiti…" at bounding box center [692, 312] width 372 height 21
select select "dtp_in_process"
click at [506, 302] on select "Waiting for Artwork Waiting for Diecut Waiting for Mockup Waiting for DTP Waiti…" at bounding box center [692, 312] width 372 height 21
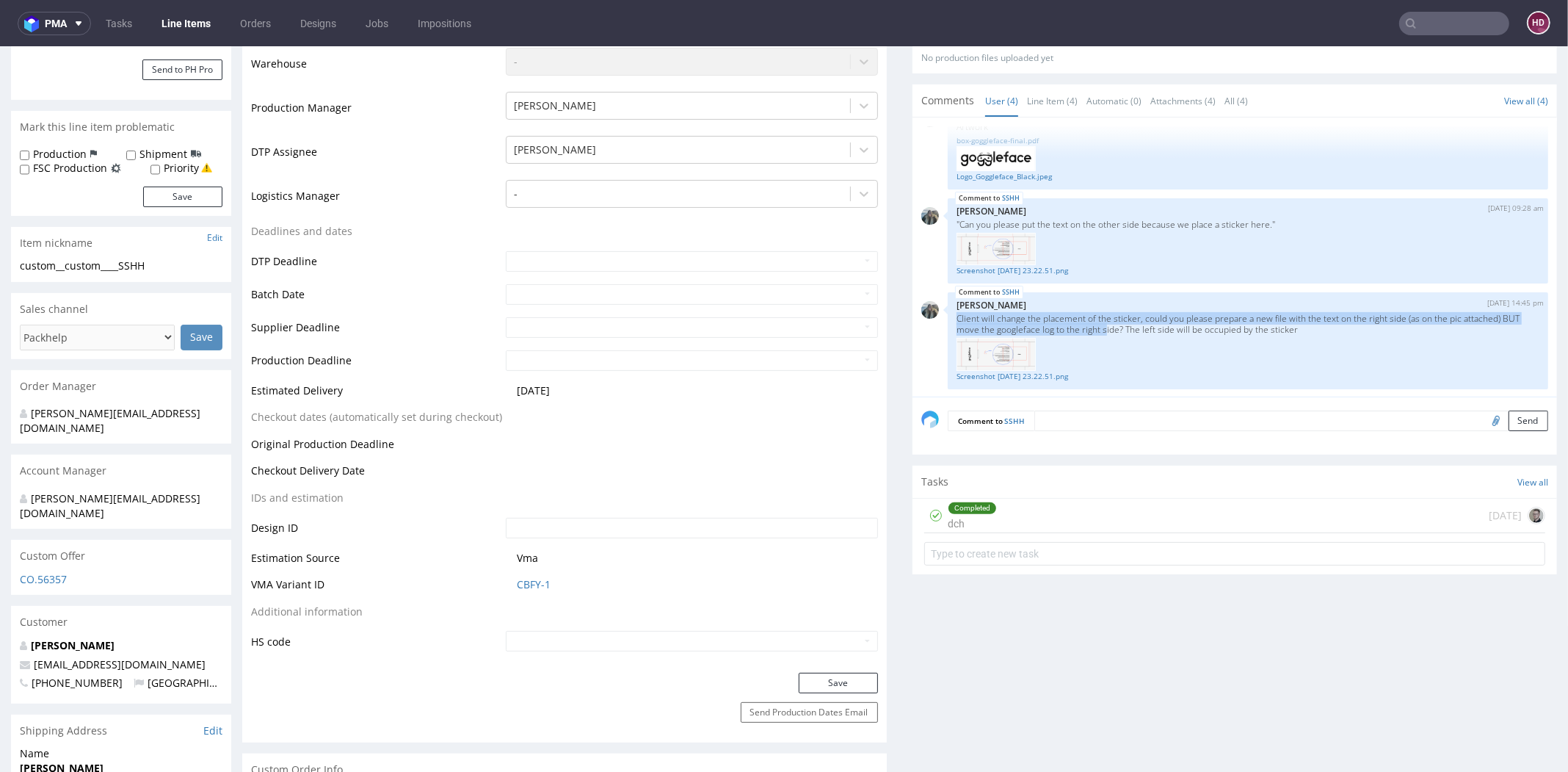
scroll to position [367, 0]
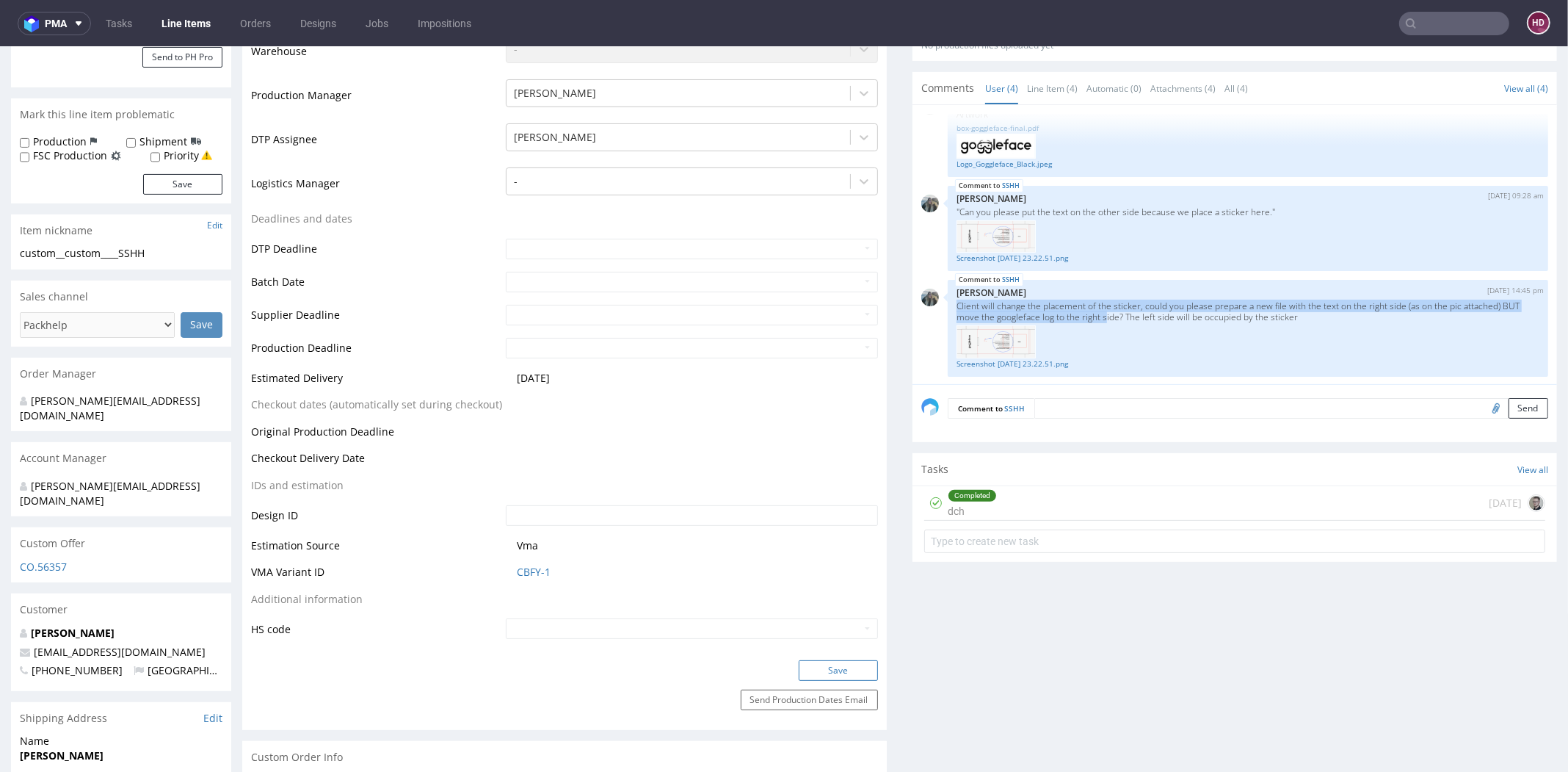
click at [822, 664] on button "Save" at bounding box center [838, 670] width 79 height 21
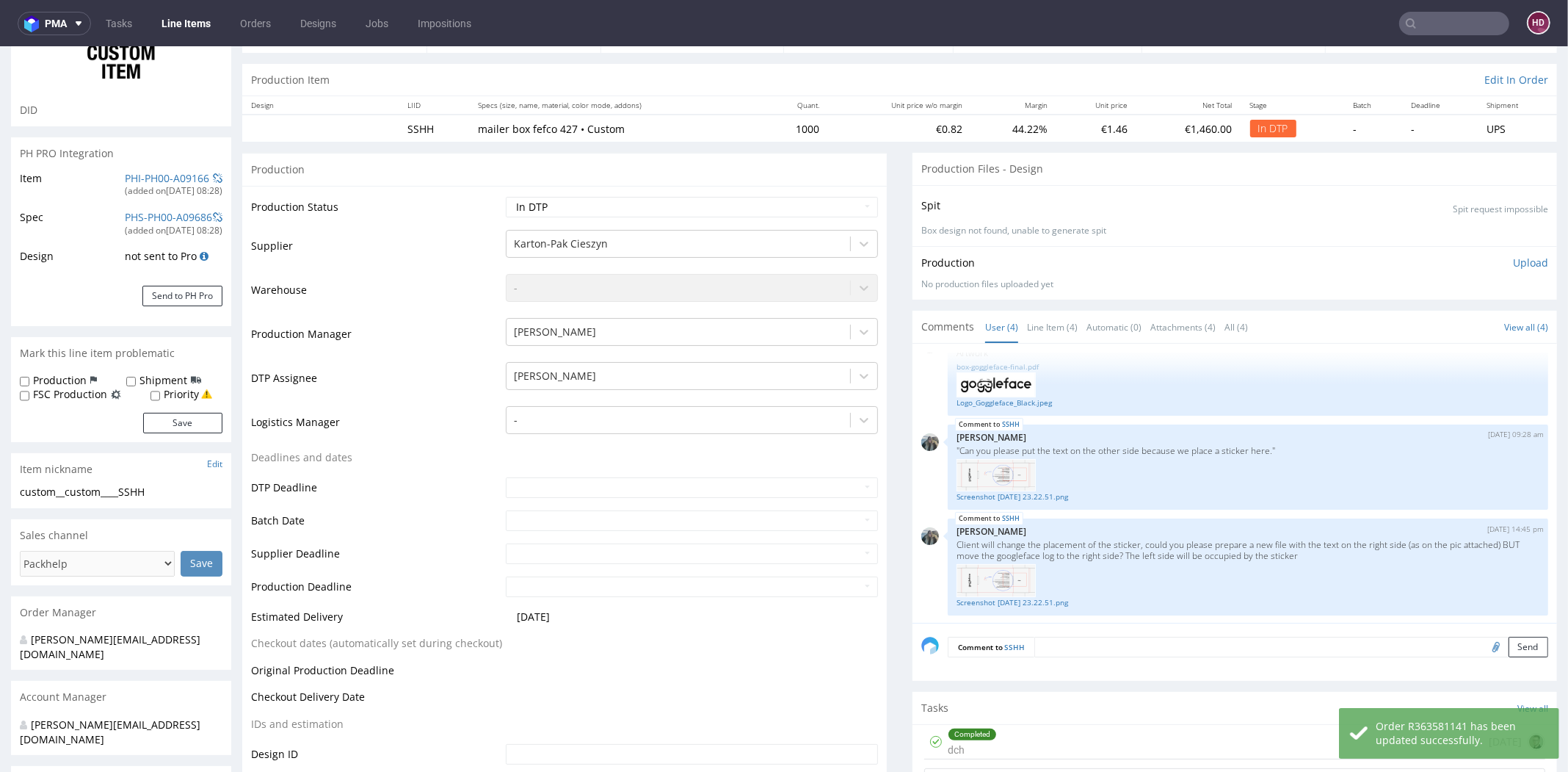
scroll to position [0, 0]
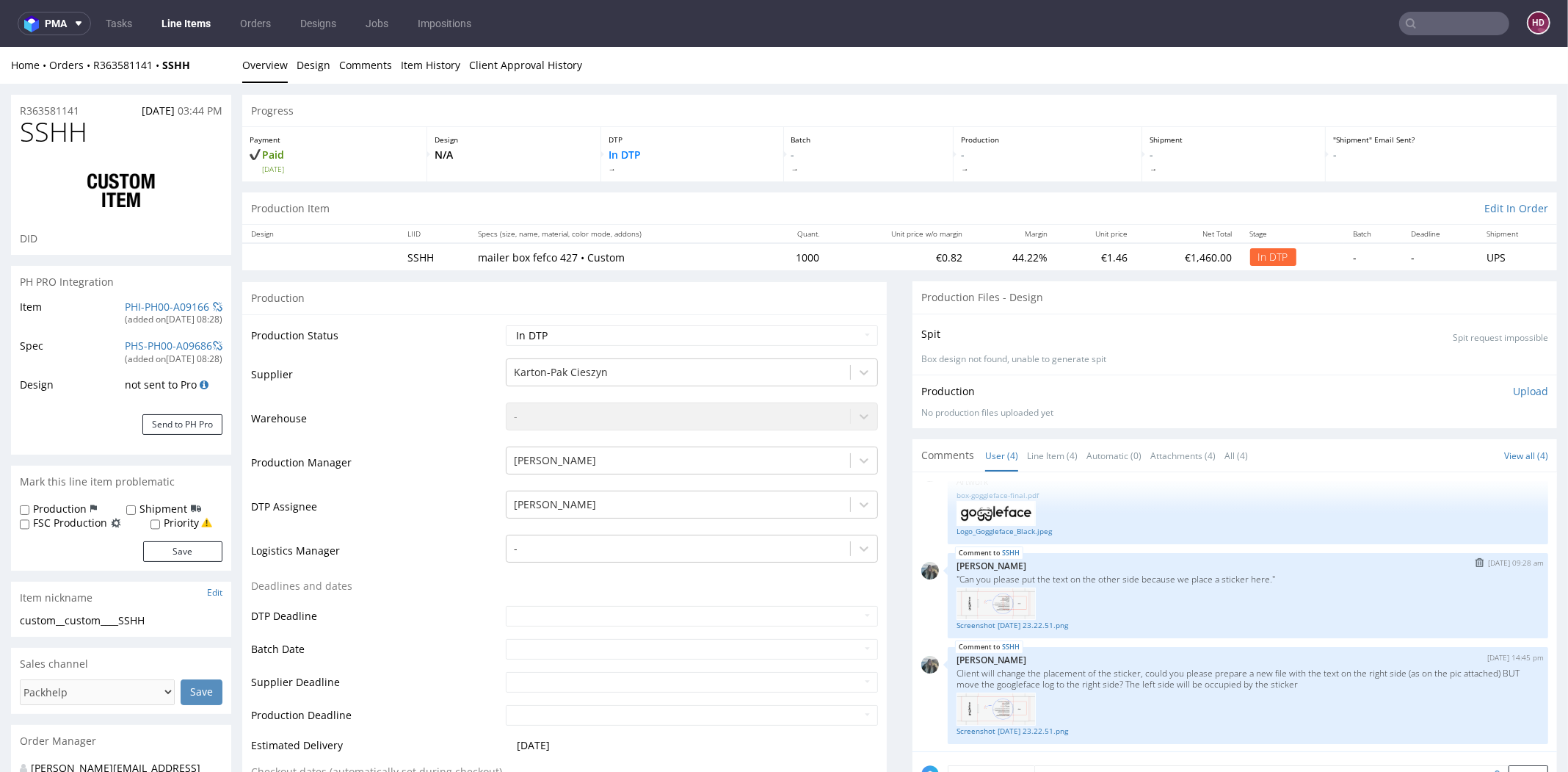
click at [1008, 593] on img at bounding box center [996, 603] width 79 height 33
click at [998, 598] on img at bounding box center [996, 603] width 79 height 33
click at [1018, 608] on img at bounding box center [996, 603] width 79 height 33
click at [998, 705] on img at bounding box center [996, 708] width 79 height 33
click at [990, 584] on div "Screenshot 2025-10-03 at 23.22.51.png" at bounding box center [1248, 607] width 583 height 47
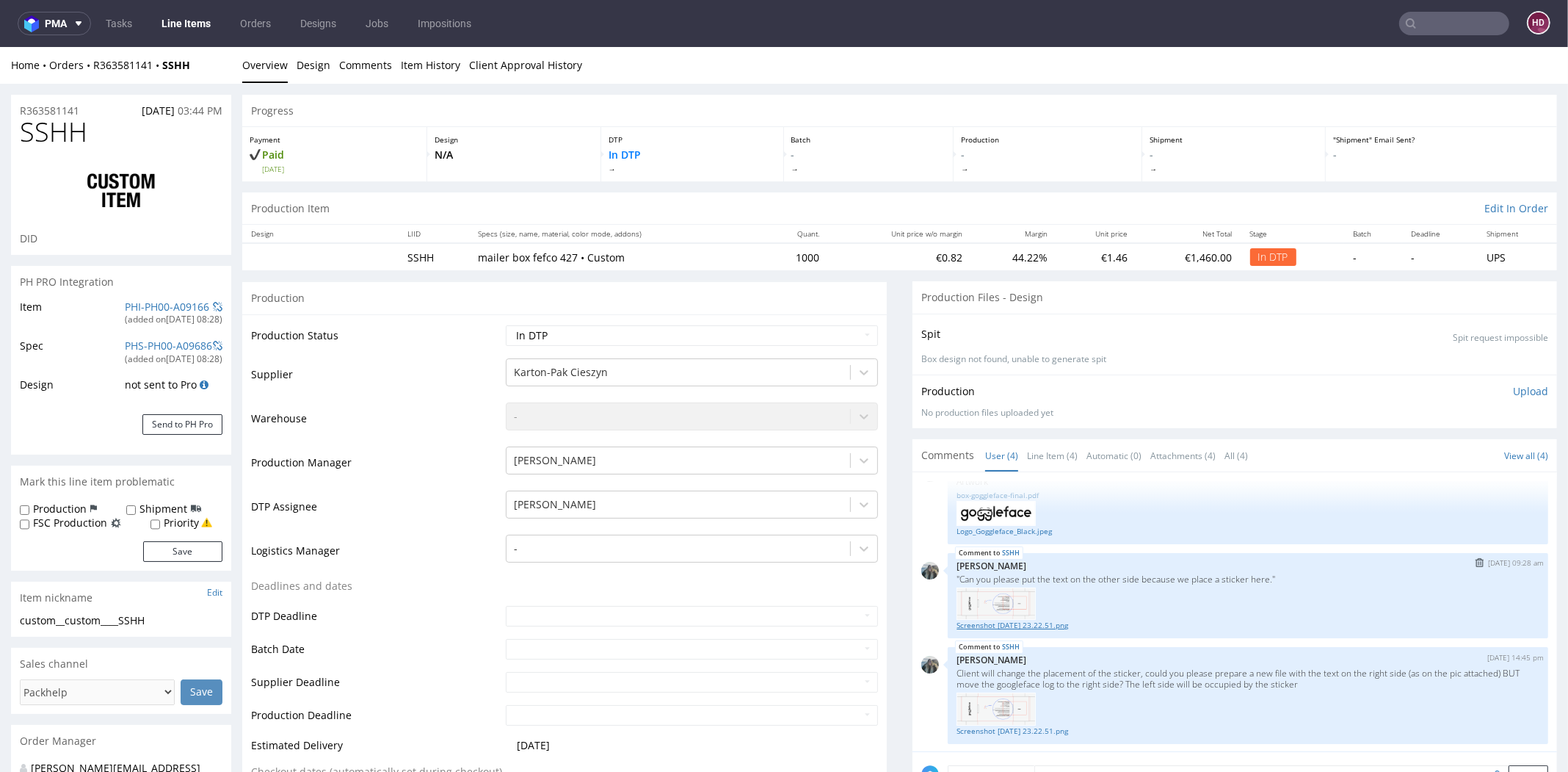
click at [996, 625] on link "Screenshot [DATE] 23.22.51.png" at bounding box center [1248, 625] width 583 height 11
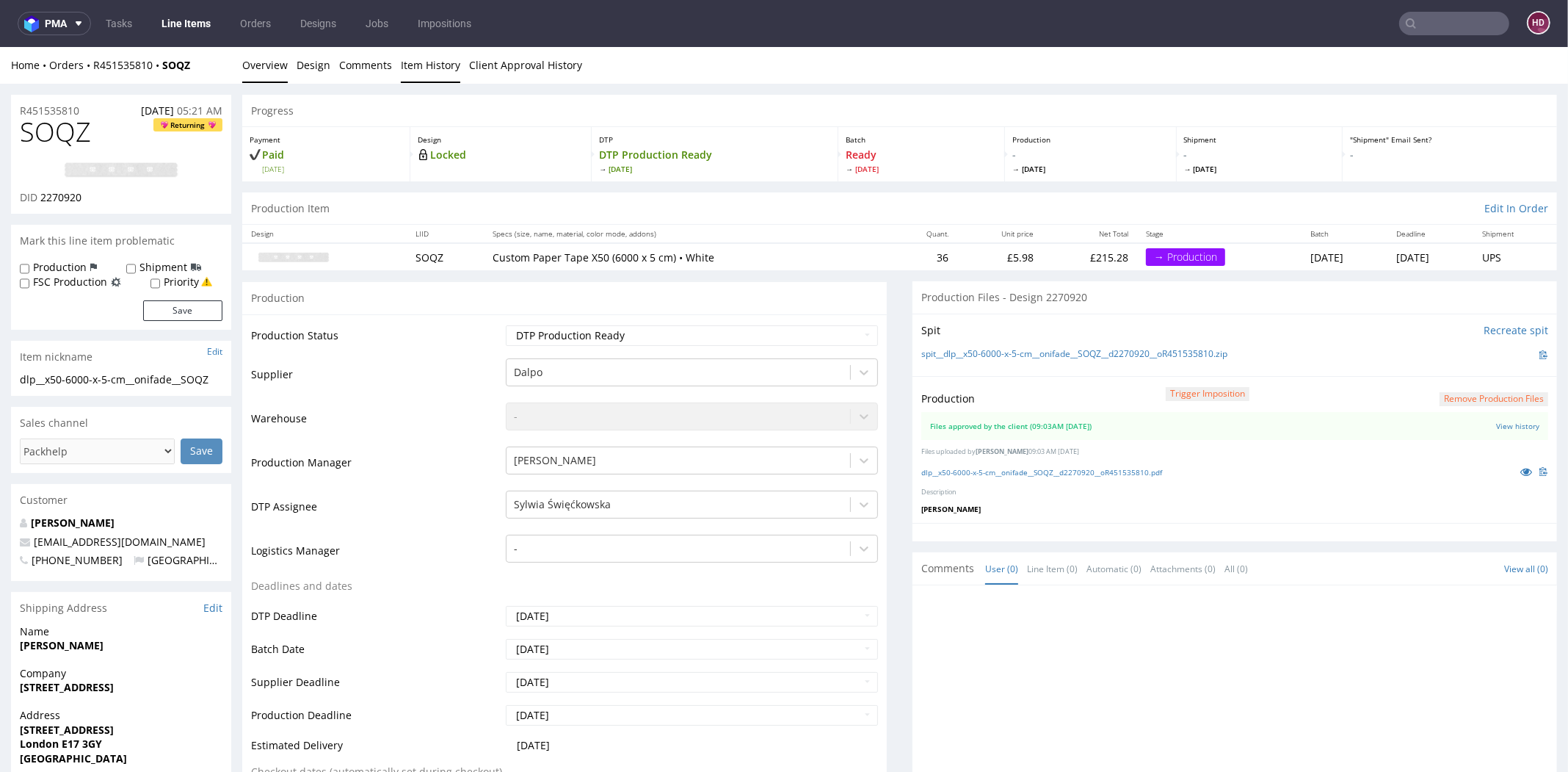
click at [417, 62] on link "Item History" at bounding box center [430, 65] width 59 height 36
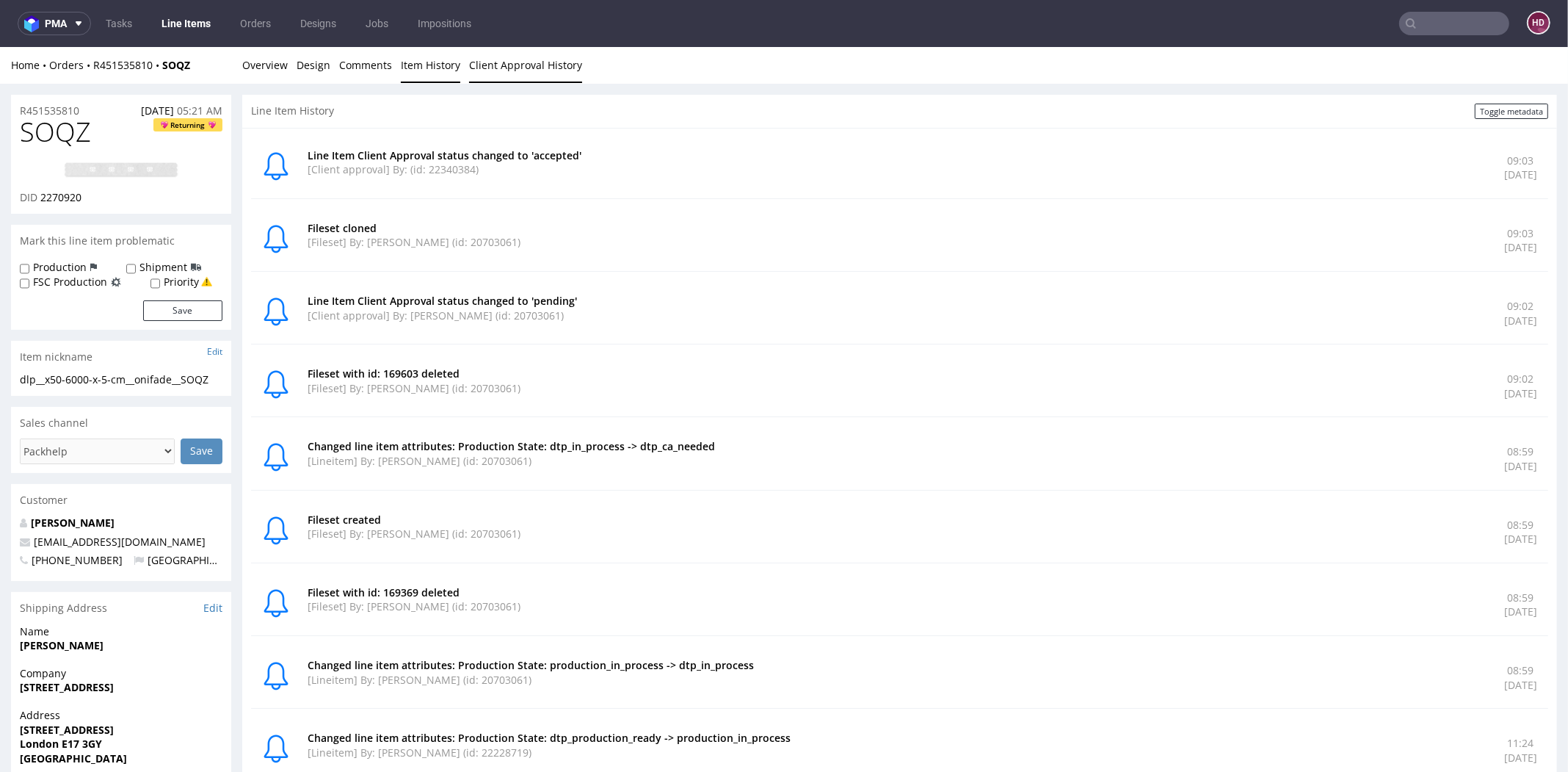
click at [474, 56] on link "Client Approval History" at bounding box center [525, 65] width 113 height 36
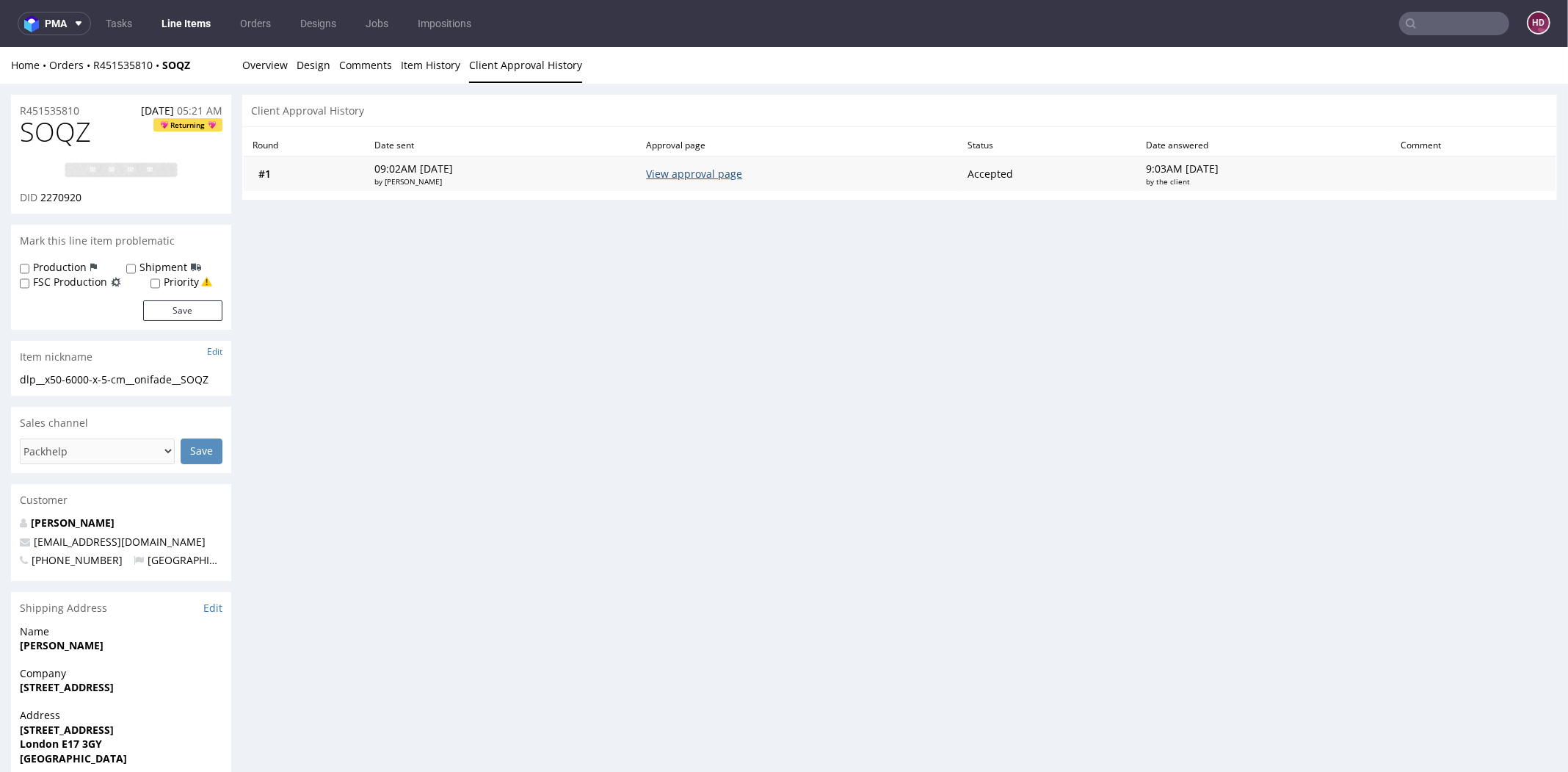
click at [727, 169] on link "View approval page" at bounding box center [694, 174] width 96 height 14
click at [682, 175] on link "View approval page" at bounding box center [694, 174] width 96 height 14
click at [273, 71] on link "Overview" at bounding box center [265, 65] width 46 height 36
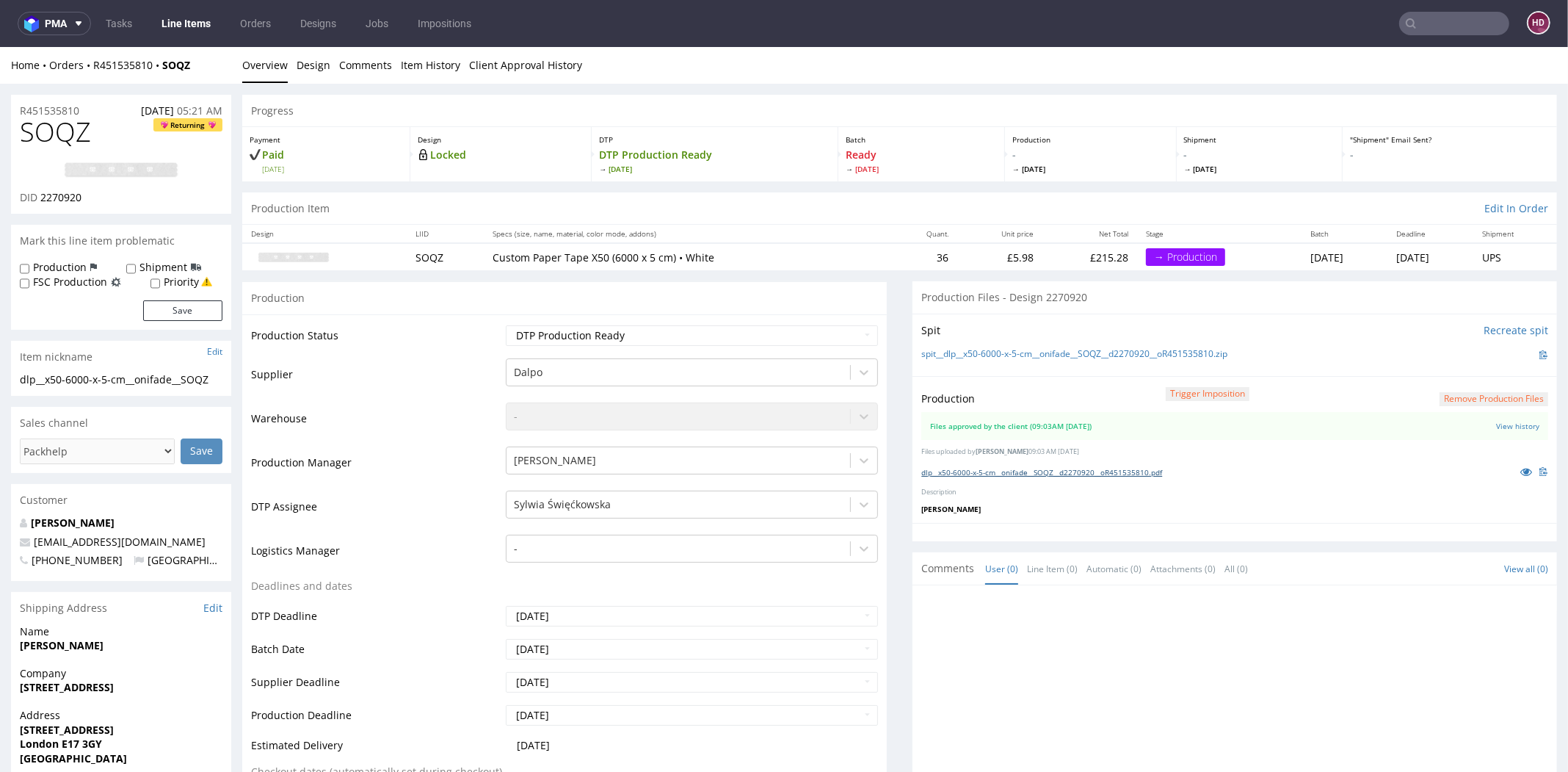
click at [1026, 471] on link "dlp__x50-6000-x-5-cm__onifade__SOQZ__d2270920__oR451535810.pdf" at bounding box center [1041, 472] width 241 height 10
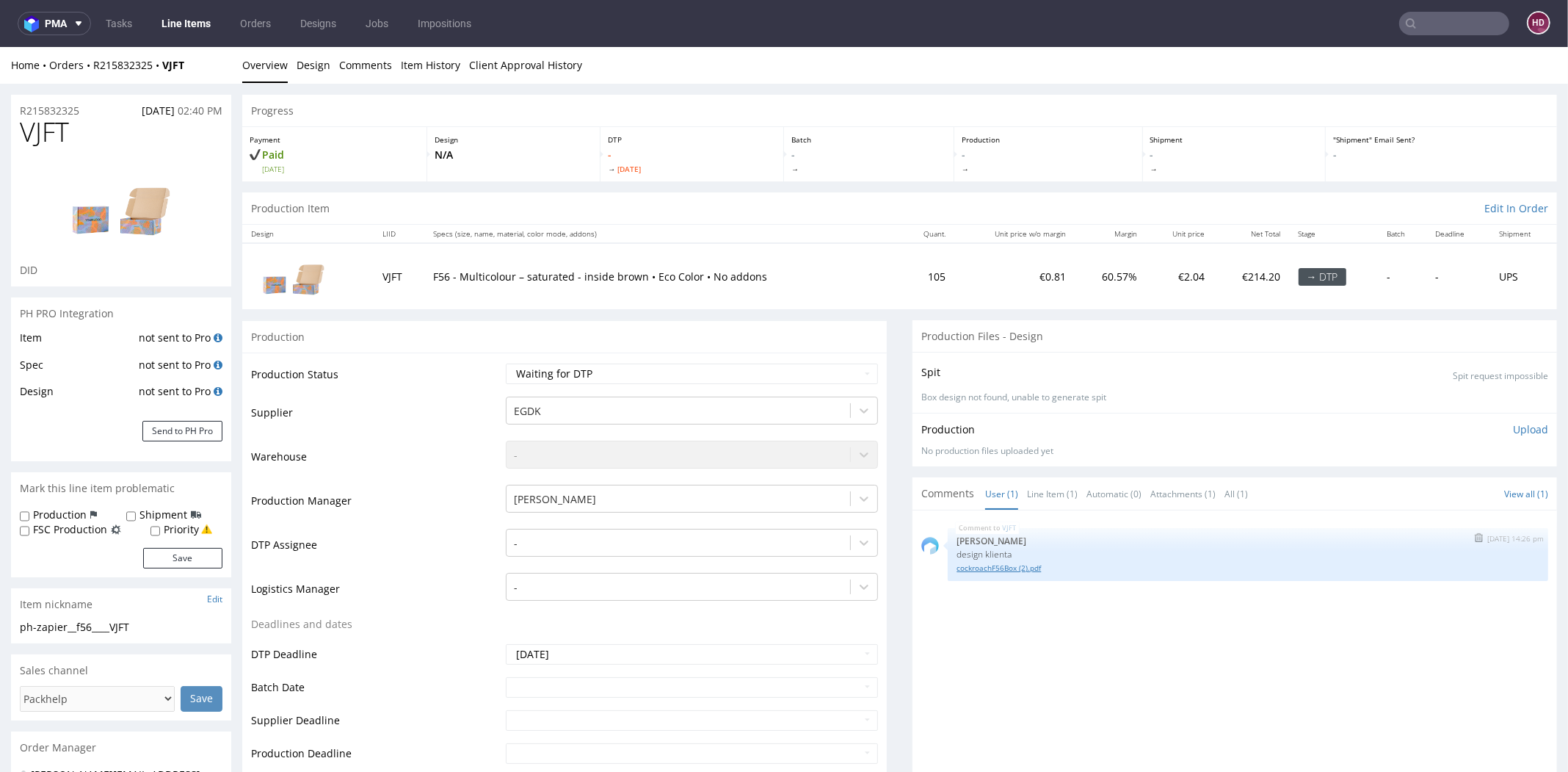
click at [957, 568] on link "cockroachF56Box (2).pdf" at bounding box center [1248, 567] width 583 height 11
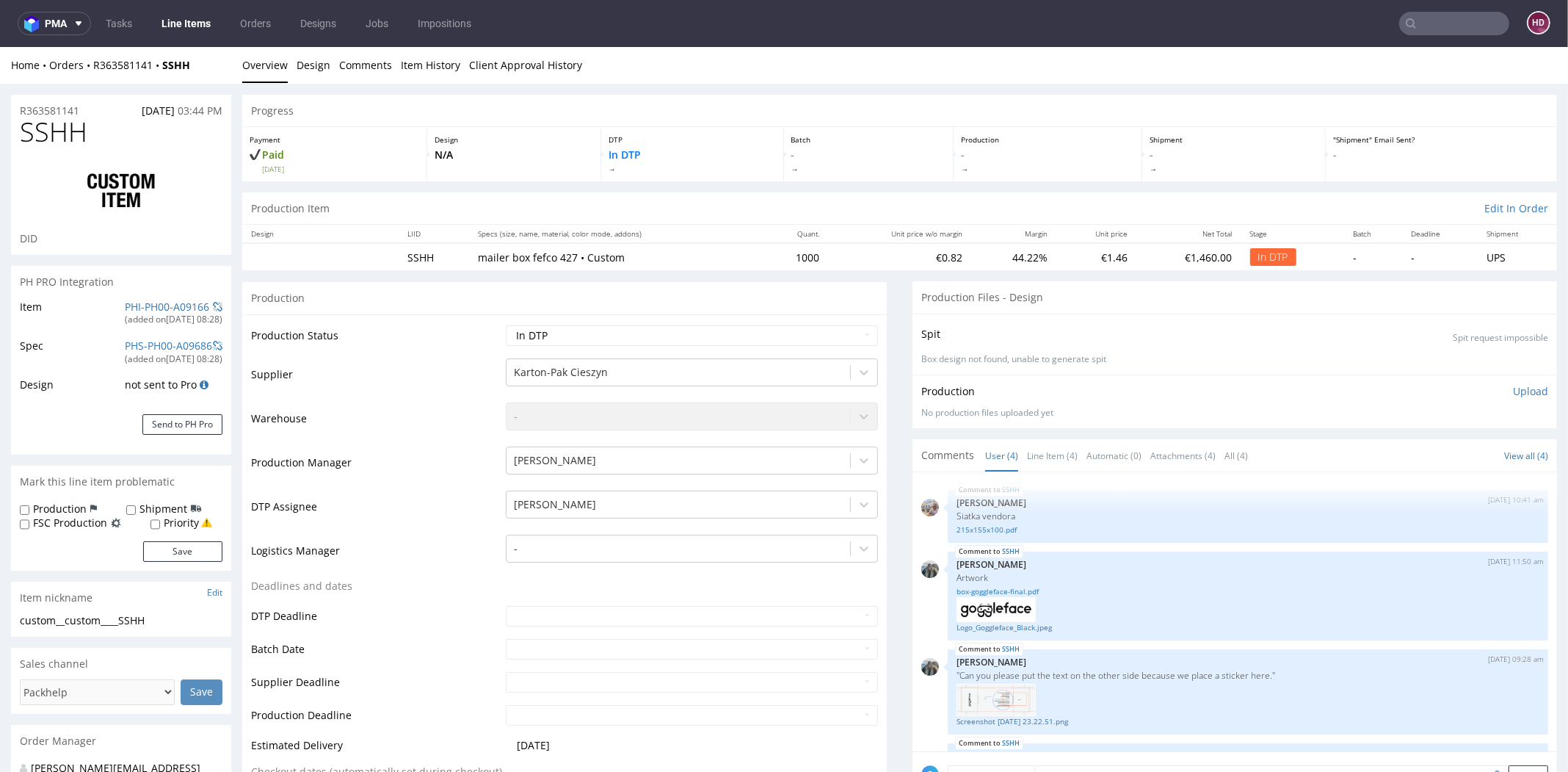
scroll to position [96, 0]
click at [1513, 386] on p "Upload" at bounding box center [1530, 391] width 35 height 15
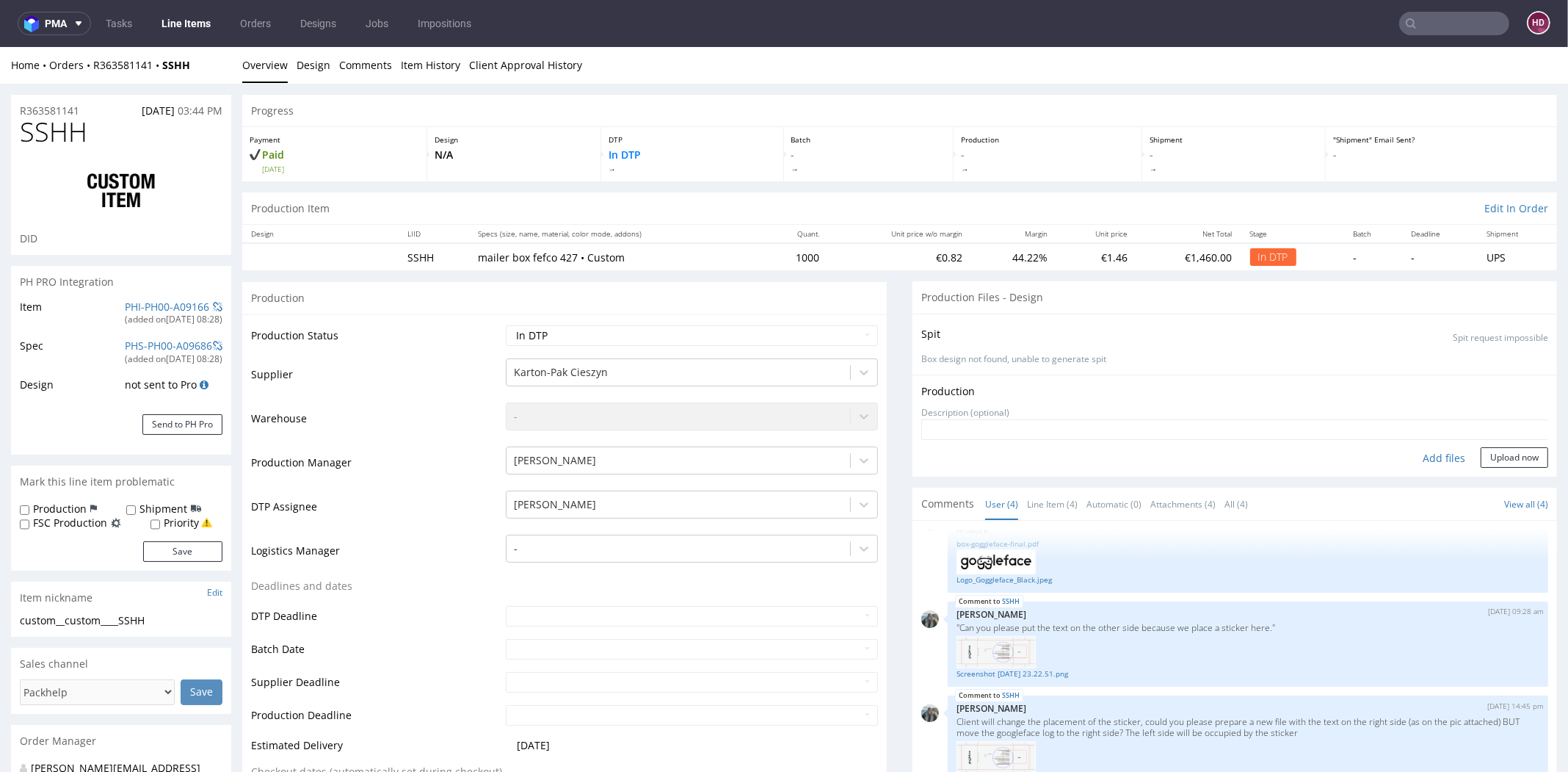
click at [1412, 460] on div "Add files" at bounding box center [1443, 458] width 73 height 22
type input "C:\fakepath\custom__custom____SSHH__d00__oR363581141__inside .pdf"
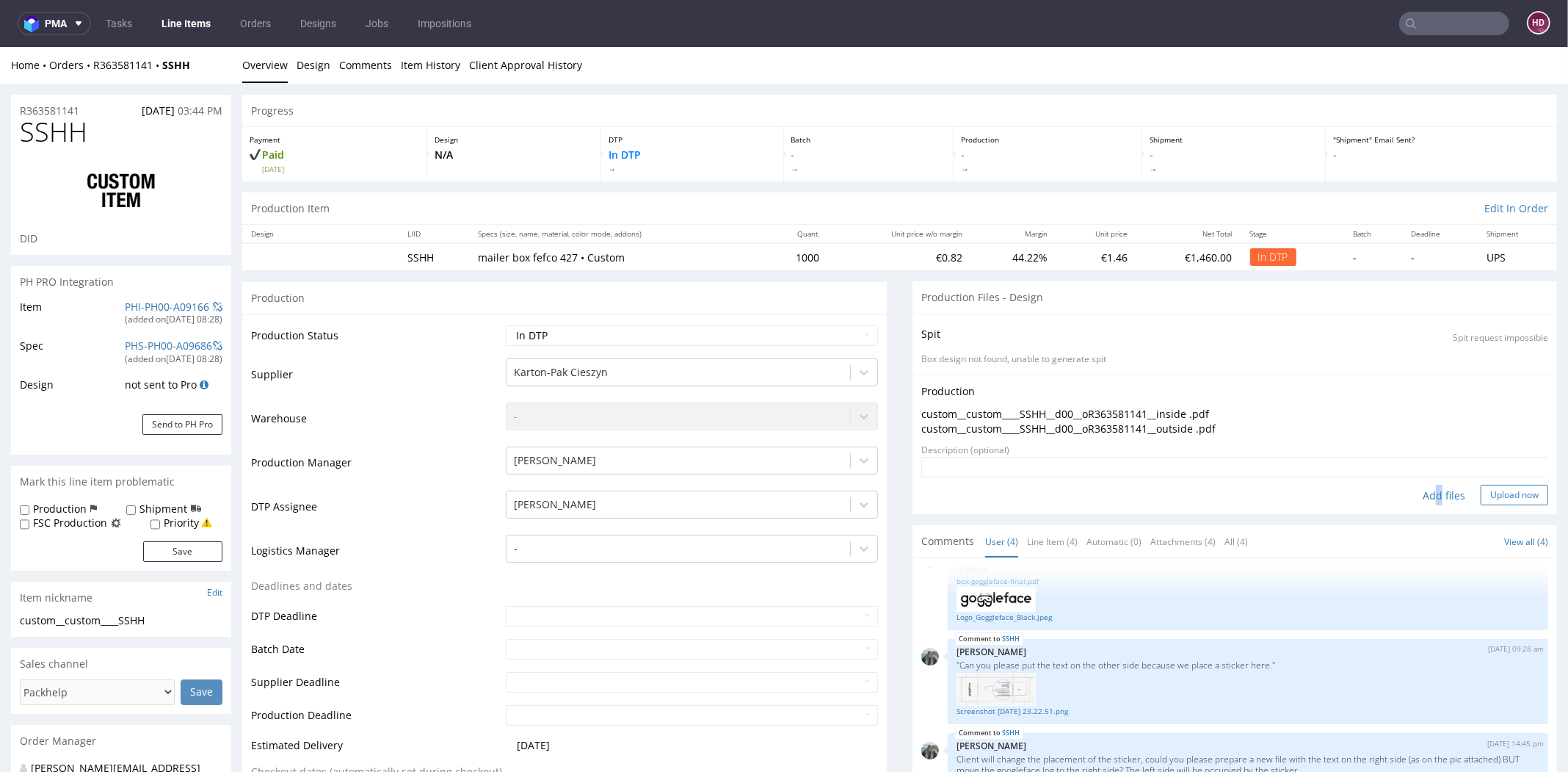
click at [1481, 501] on button "Upload now" at bounding box center [1515, 495] width 68 height 21
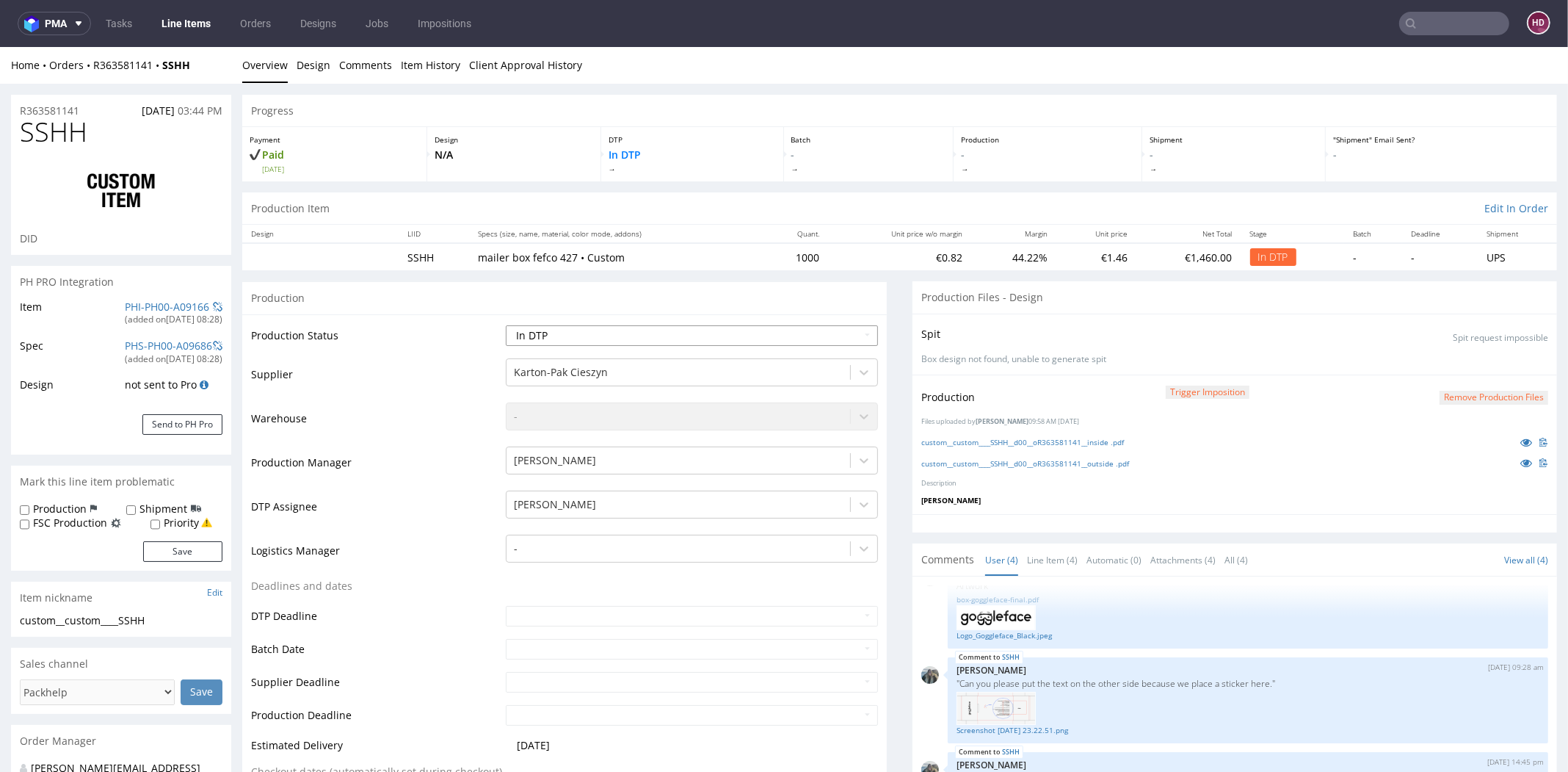
click at [686, 336] on select "Waiting for Artwork Waiting for Diecut Waiting for Mockup Waiting for DTP Waiti…" at bounding box center [692, 335] width 372 height 21
select select "dtp_ca_needed"
click at [506, 325] on select "Waiting for Artwork Waiting for Diecut Waiting for Mockup Waiting for DTP Waiti…" at bounding box center [692, 335] width 372 height 21
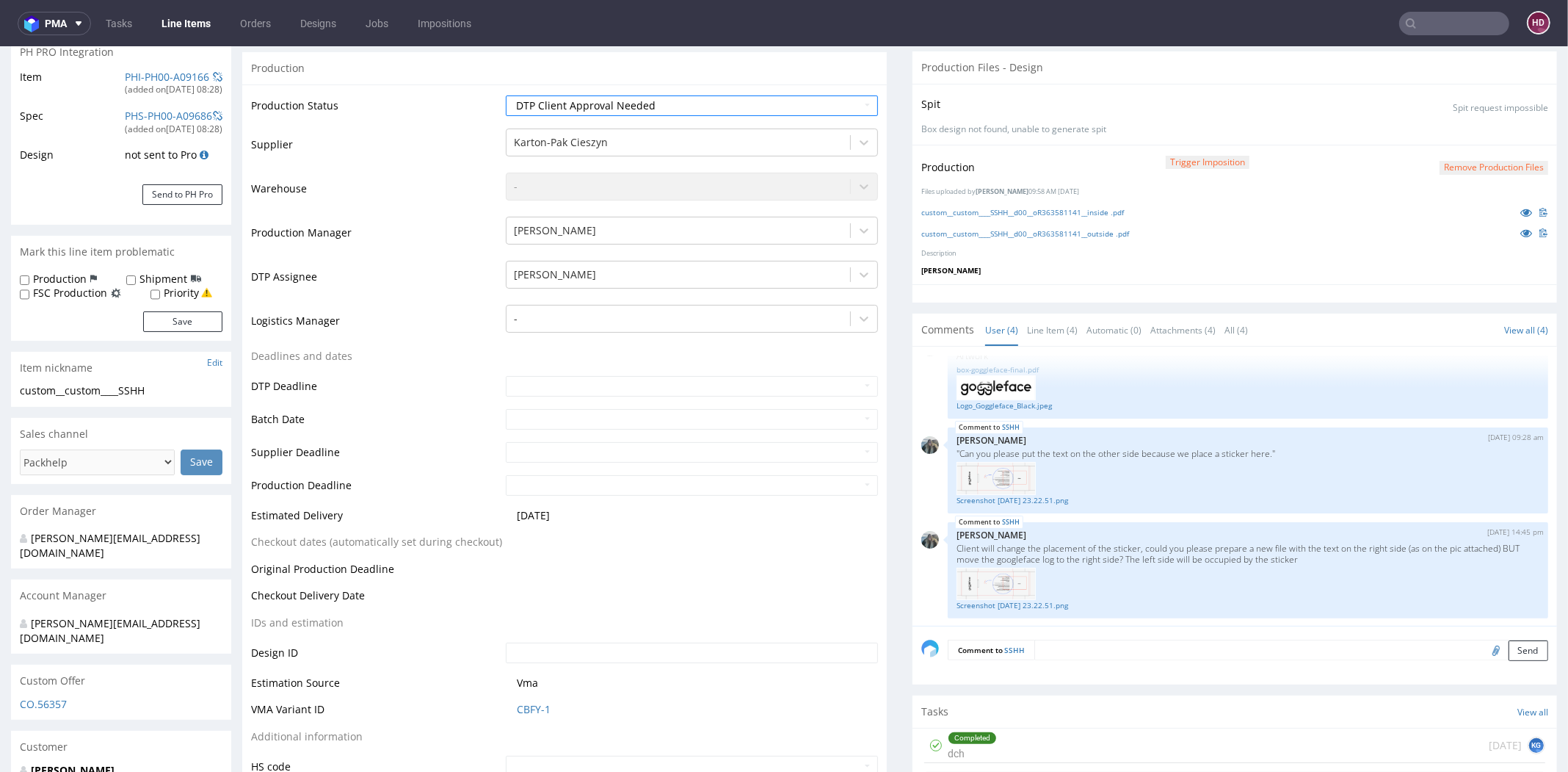
scroll to position [331, 0]
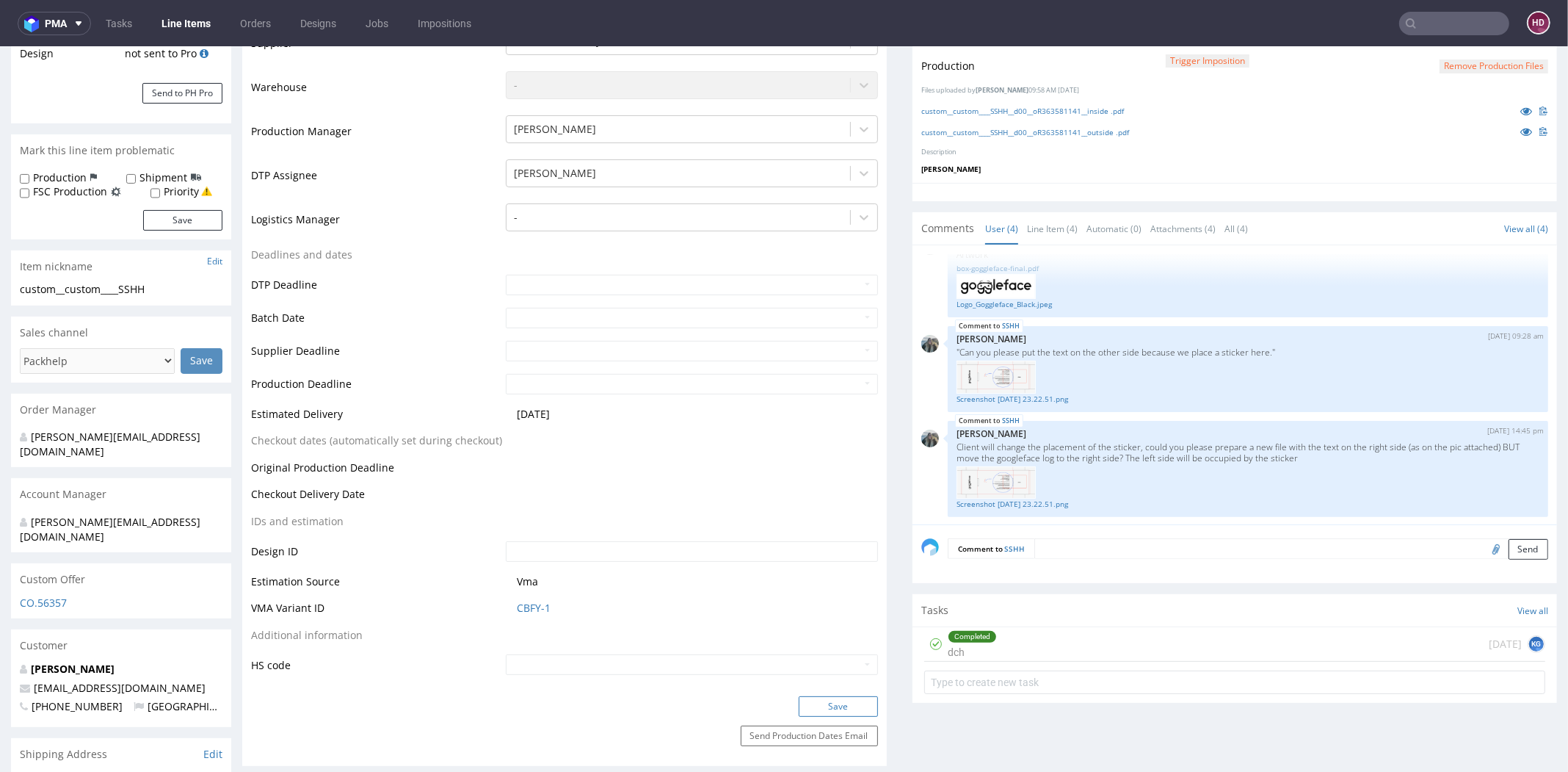
click at [813, 701] on button "Save" at bounding box center [838, 706] width 79 height 21
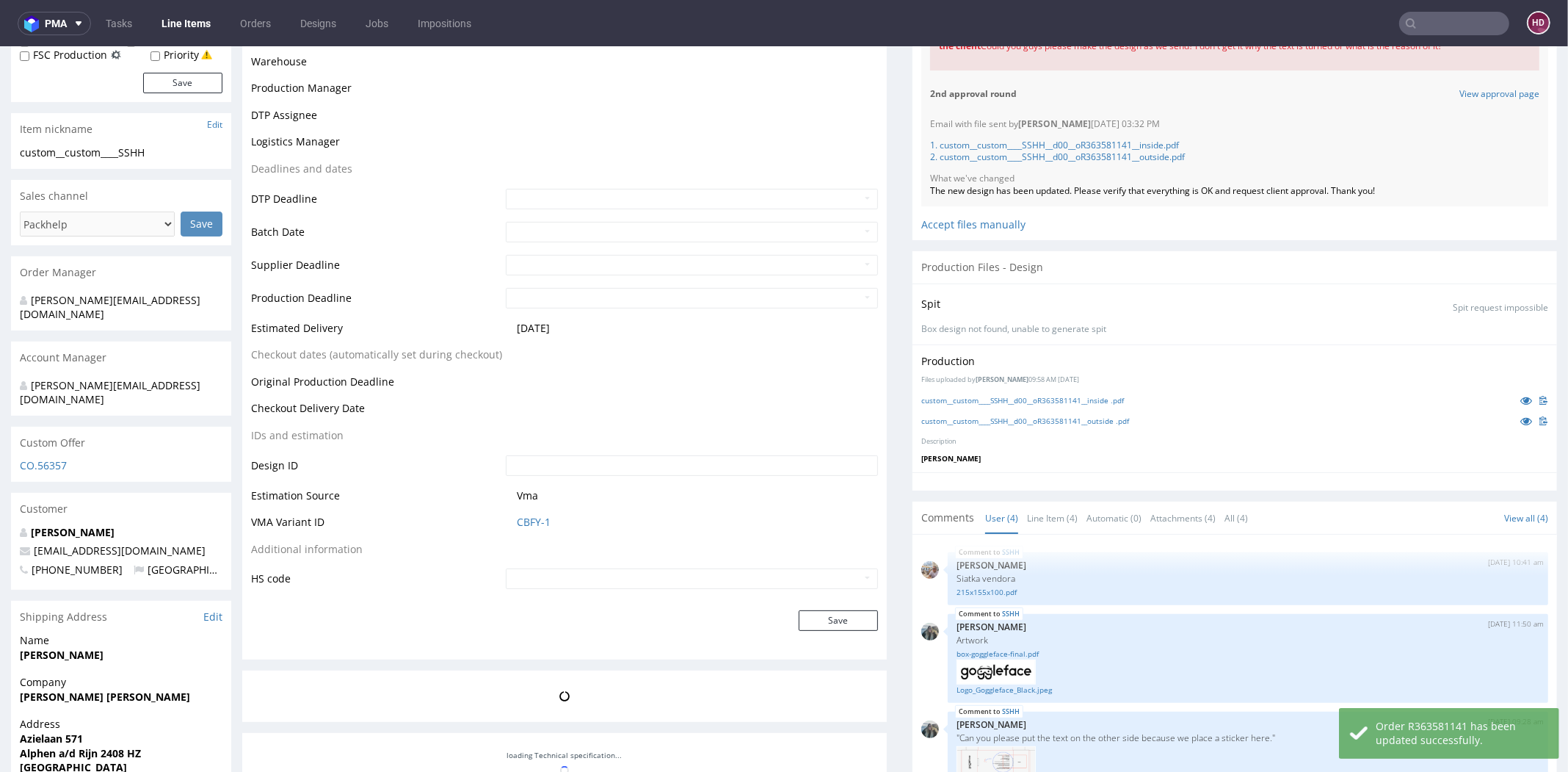
scroll to position [468, 0]
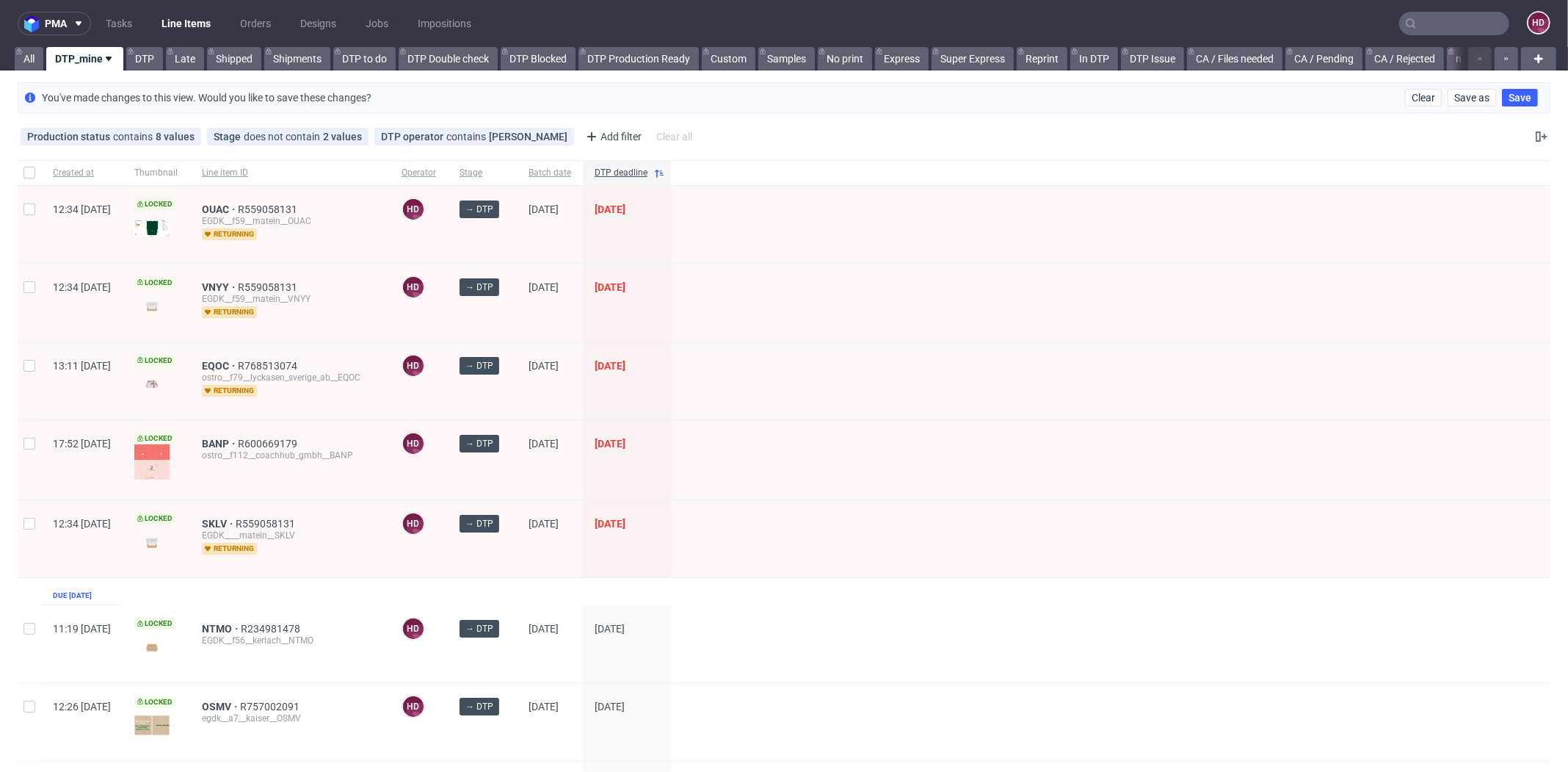
scroll to position [10, 0]
